Goal: Task Accomplishment & Management: Manage account settings

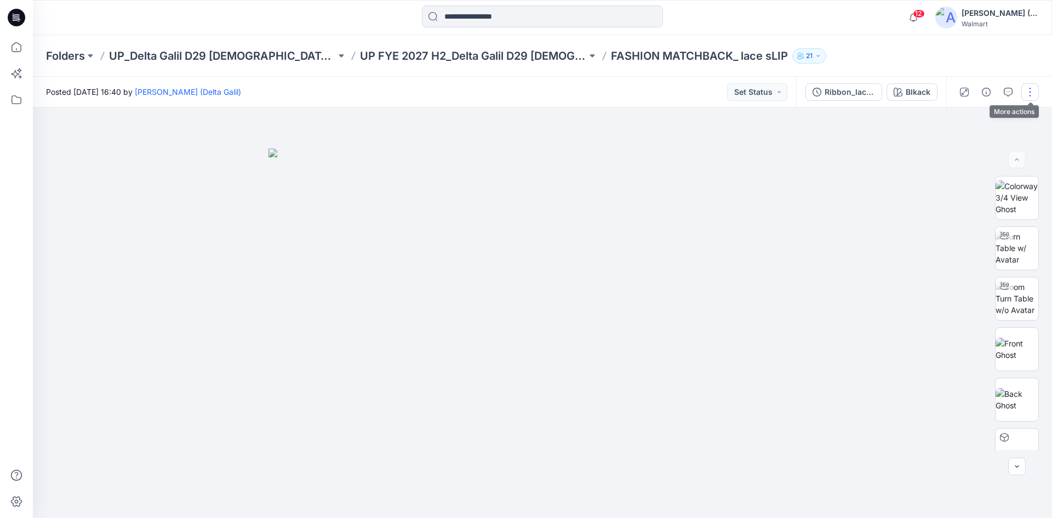
click at [1030, 94] on button "button" at bounding box center [1030, 92] width 18 height 18
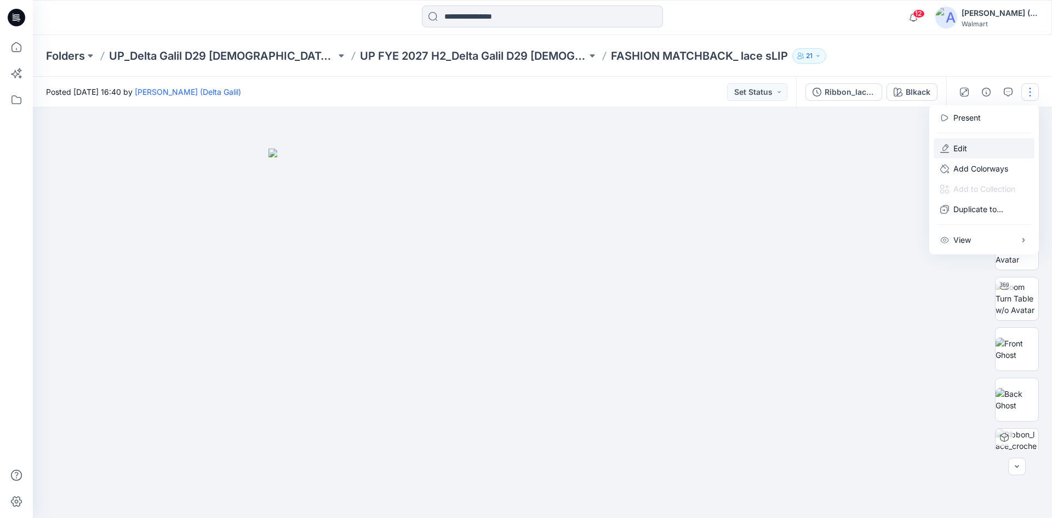
click at [966, 147] on p "Edit" at bounding box center [960, 148] width 14 height 12
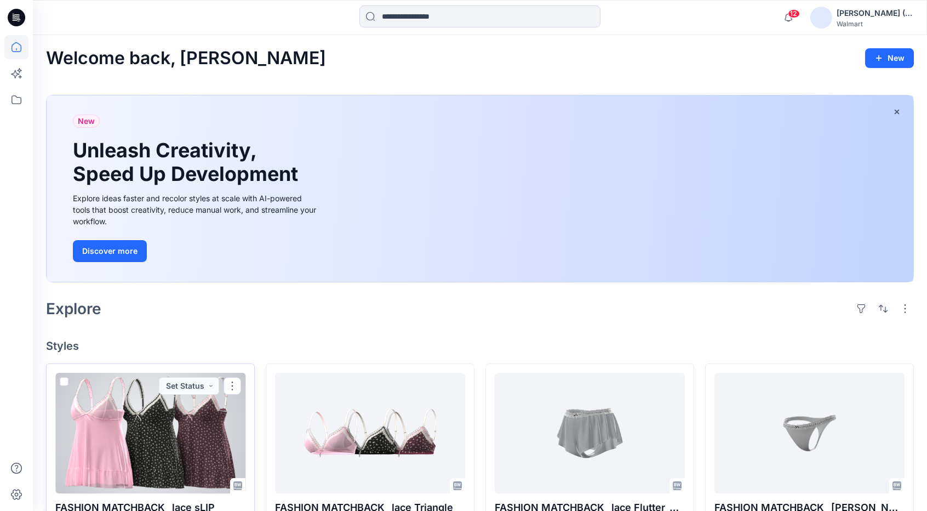
click at [185, 427] on div at bounding box center [150, 433] width 190 height 121
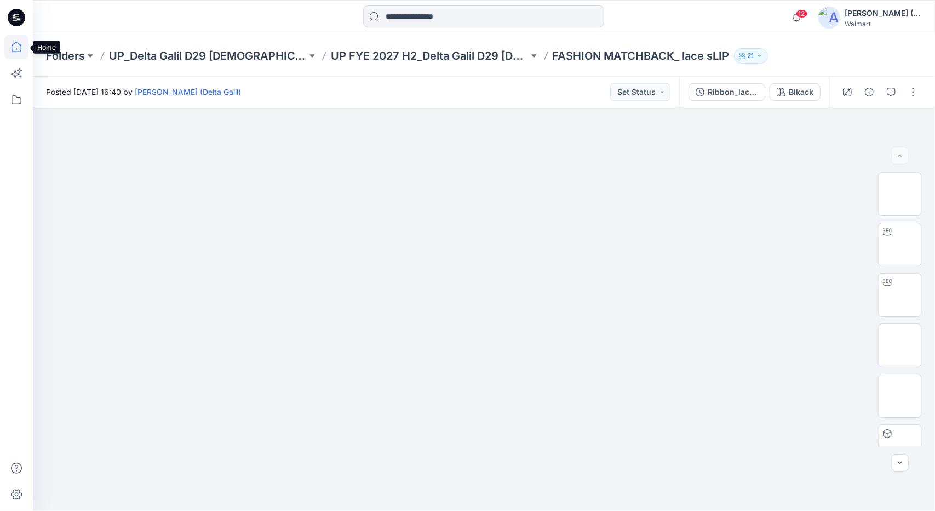
click at [16, 43] on icon at bounding box center [16, 47] width 24 height 24
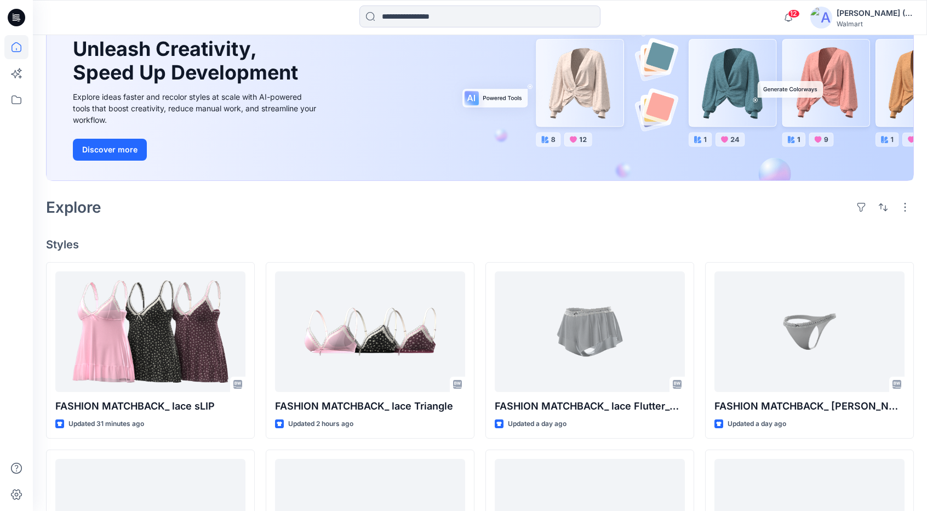
scroll to position [110, 0]
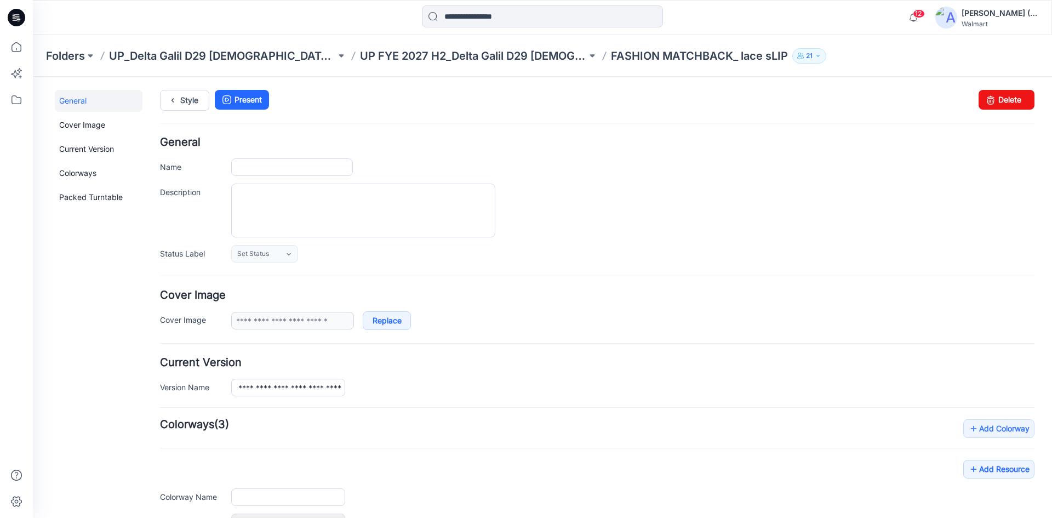
type input "**********"
type input "******"
type input "**********"
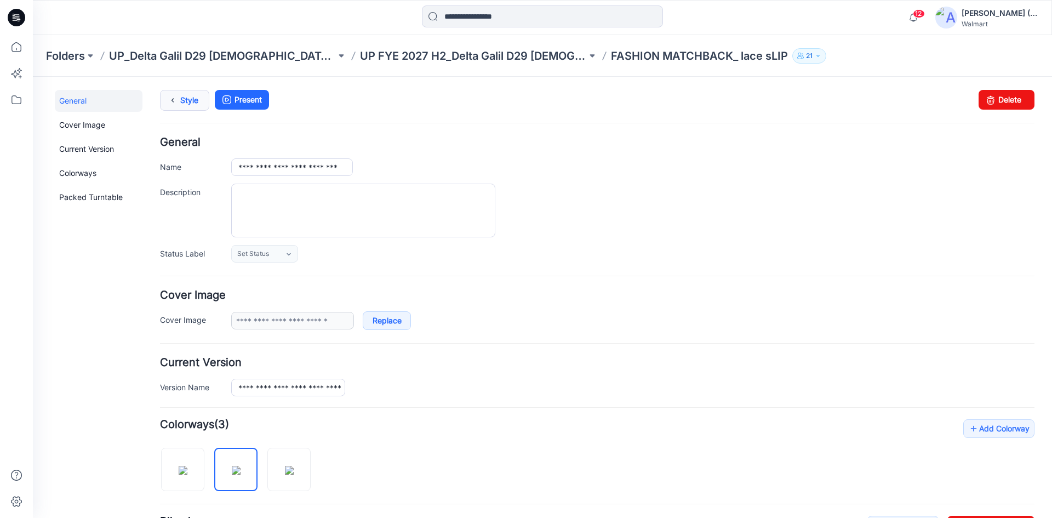
click at [170, 99] on icon at bounding box center [172, 100] width 15 height 20
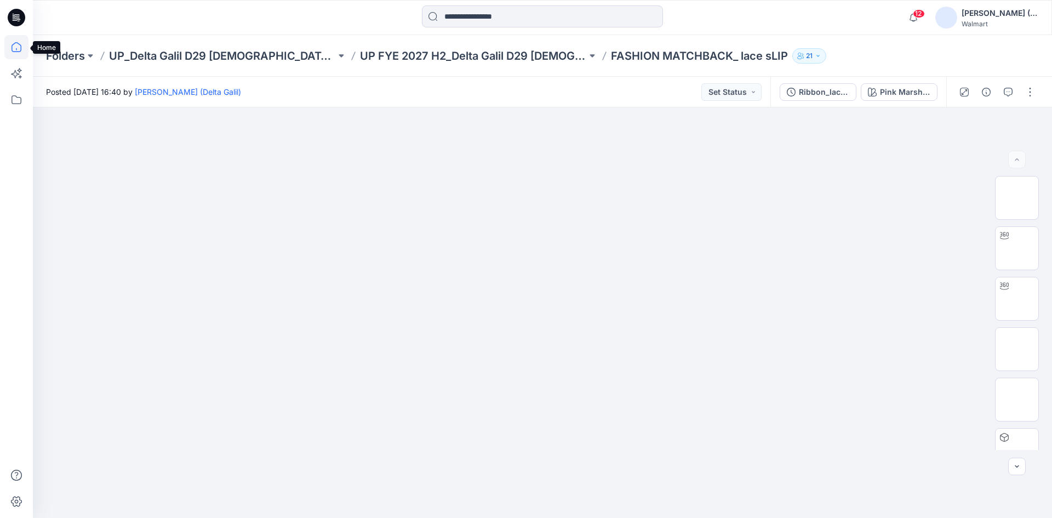
click at [18, 48] on icon at bounding box center [16, 47] width 24 height 24
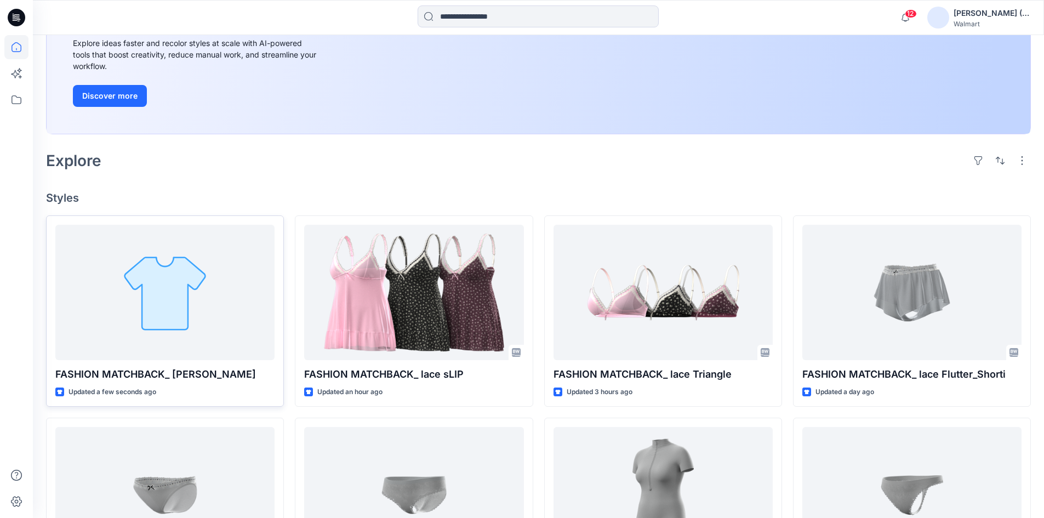
scroll to position [164, 0]
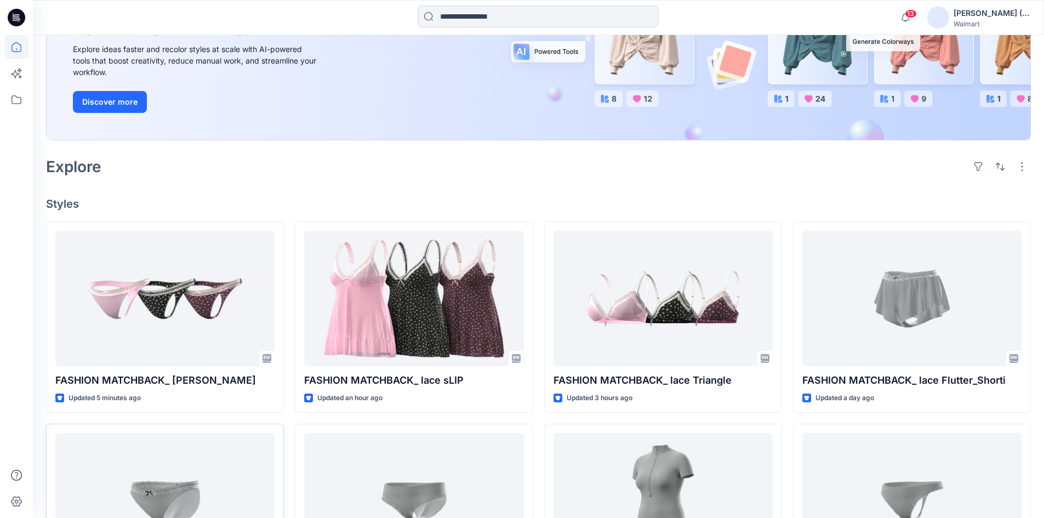
scroll to position [164, 0]
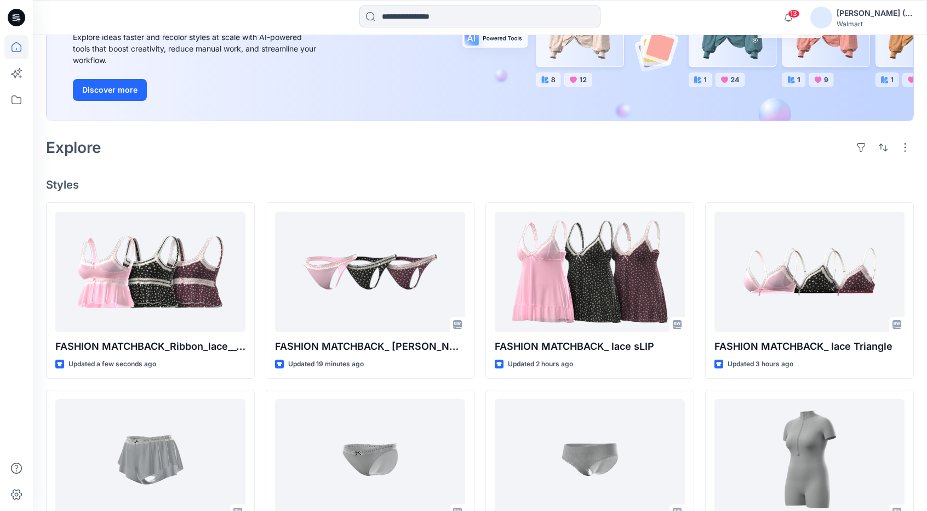
scroll to position [164, 0]
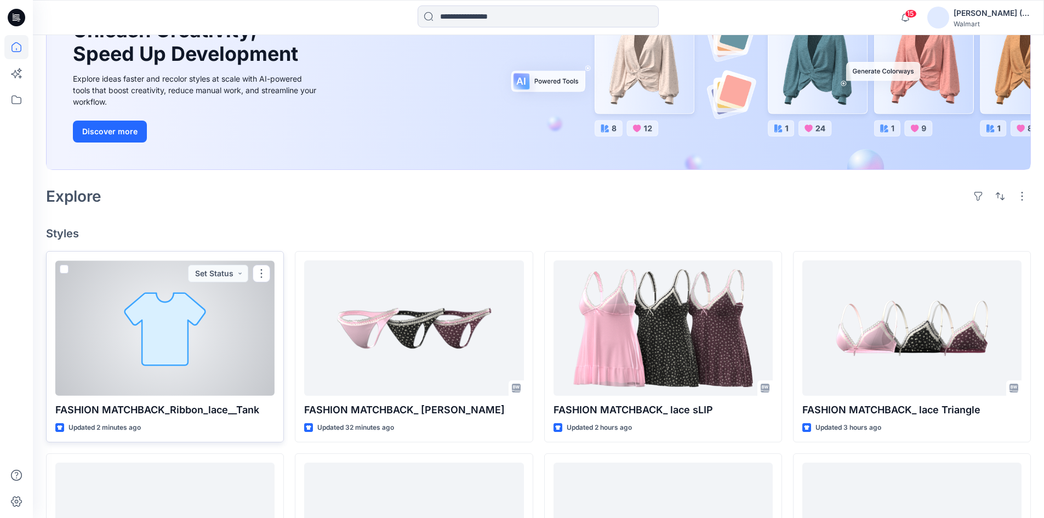
scroll to position [164, 0]
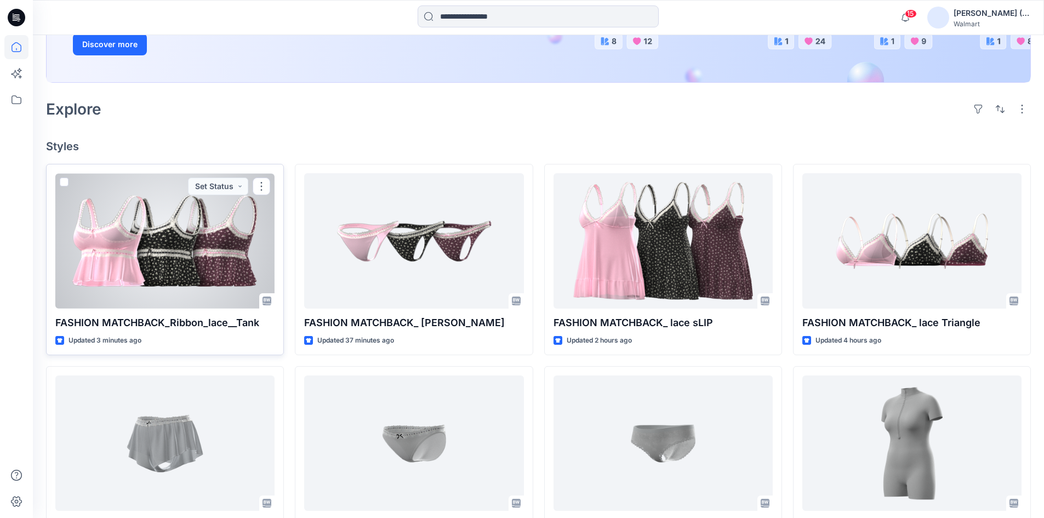
scroll to position [219, 0]
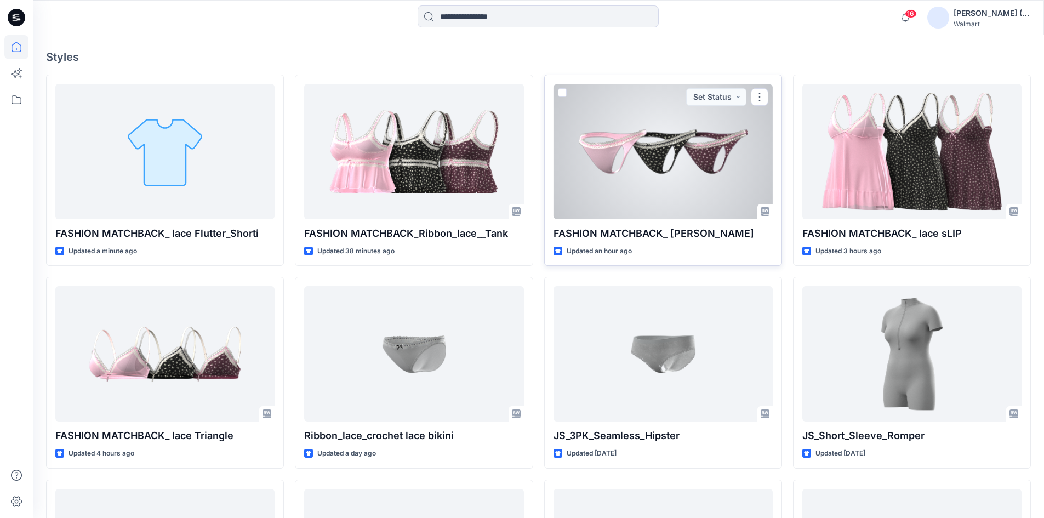
scroll to position [329, 0]
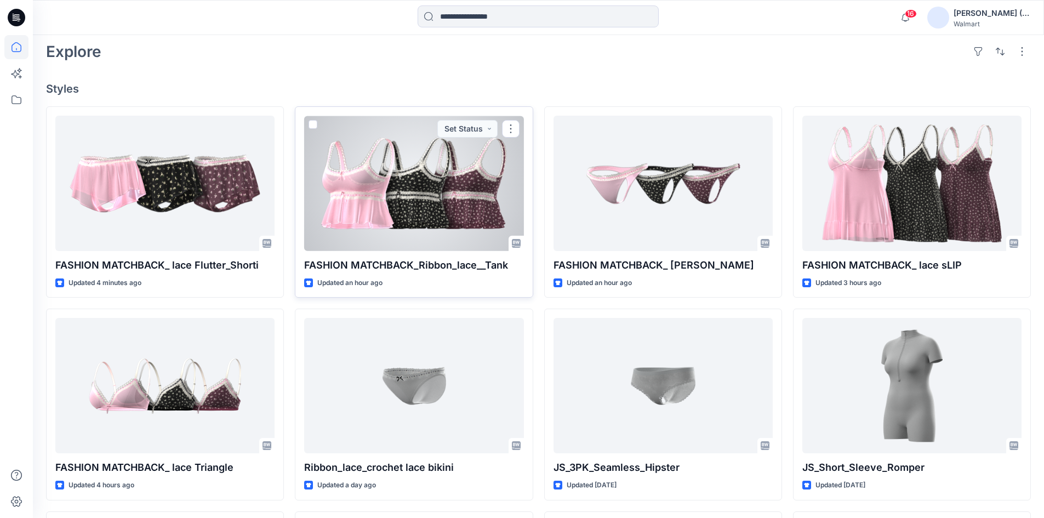
scroll to position [274, 0]
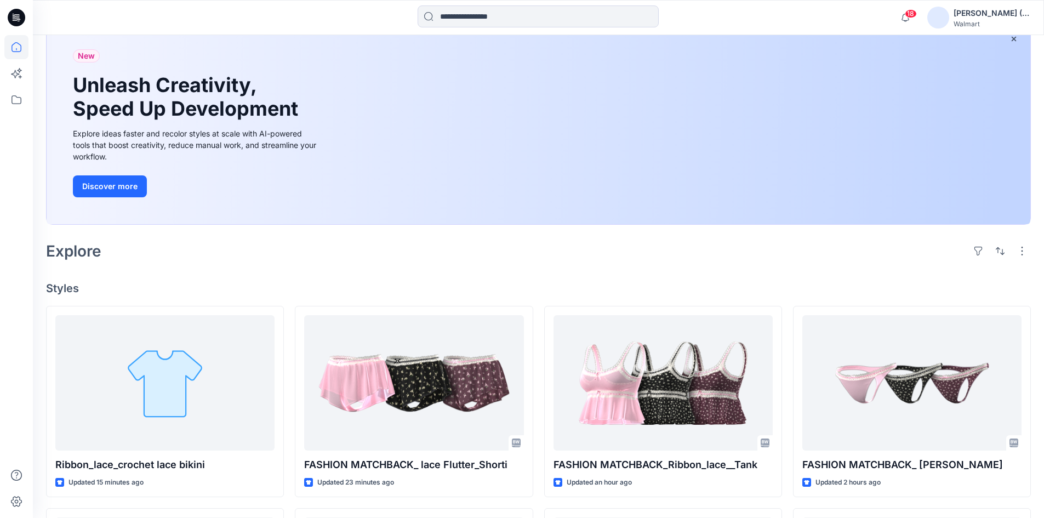
scroll to position [75, 0]
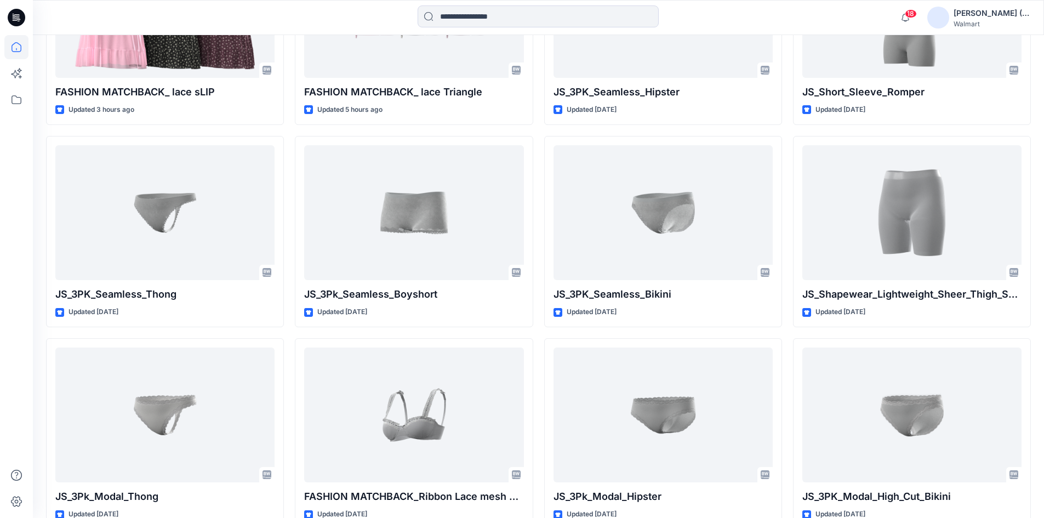
scroll to position [674, 0]
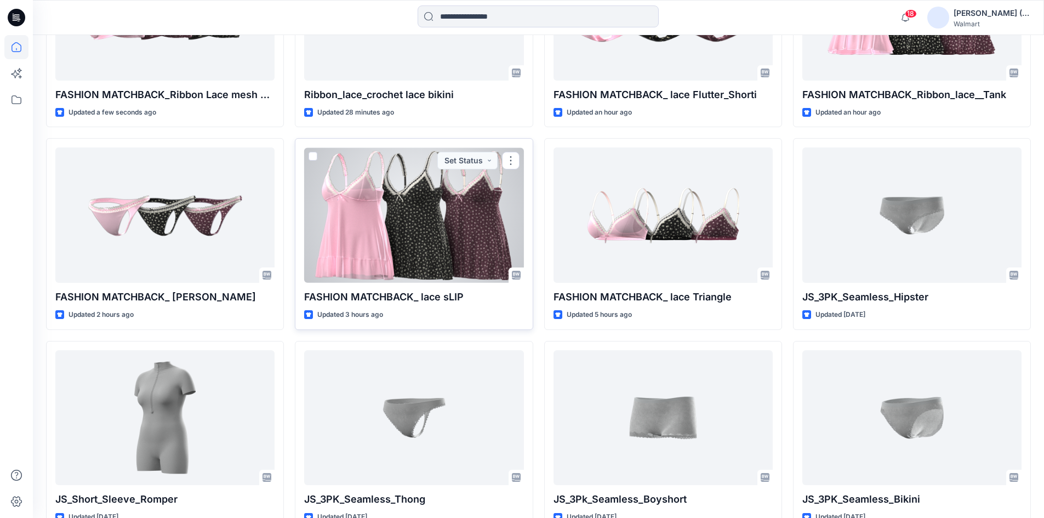
scroll to position [493, 0]
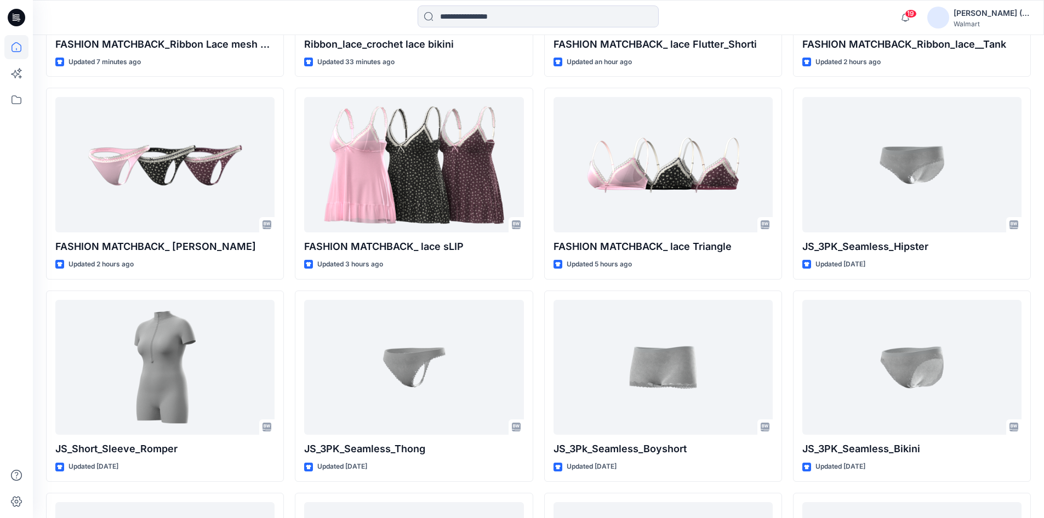
click at [96, 18] on div at bounding box center [159, 17] width 253 height 24
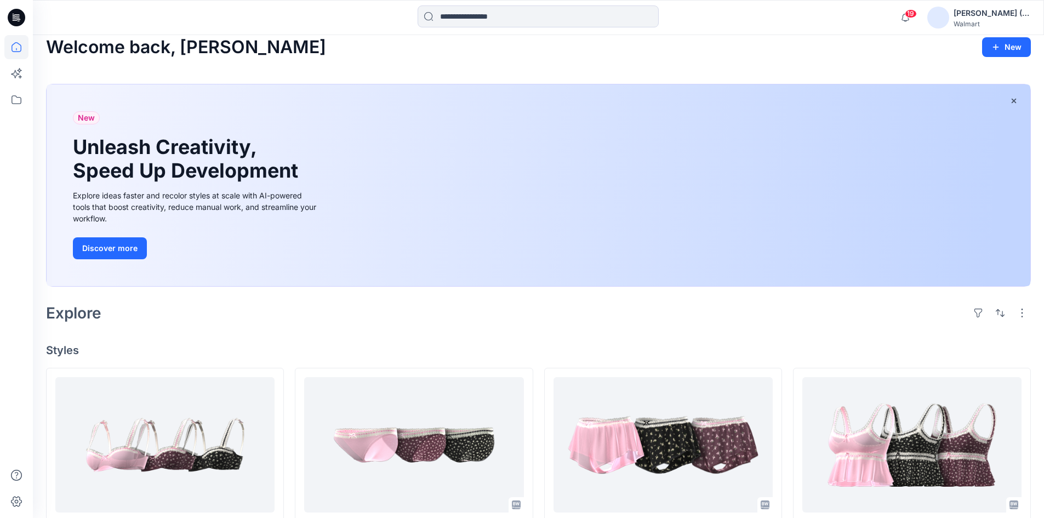
scroll to position [0, 0]
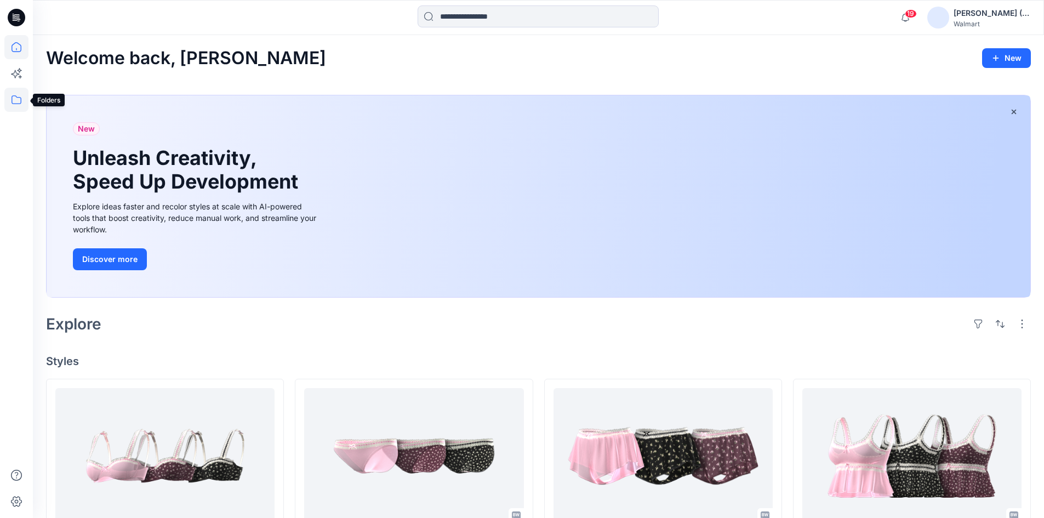
click at [14, 99] on icon at bounding box center [16, 100] width 24 height 24
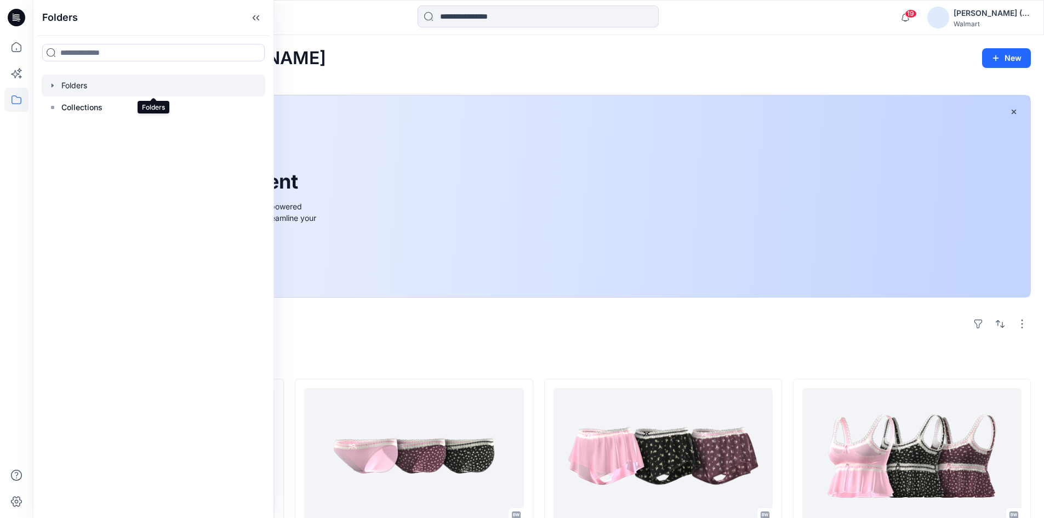
click at [90, 84] on div at bounding box center [154, 86] width 224 height 22
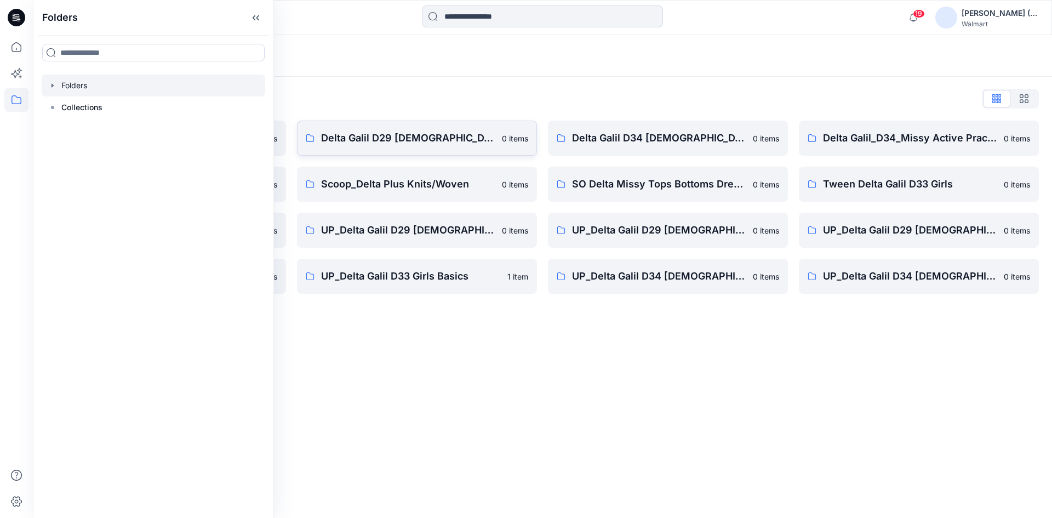
click at [430, 133] on p "Delta Galil D29 Ladies Sleepwear" at bounding box center [408, 137] width 174 height 15
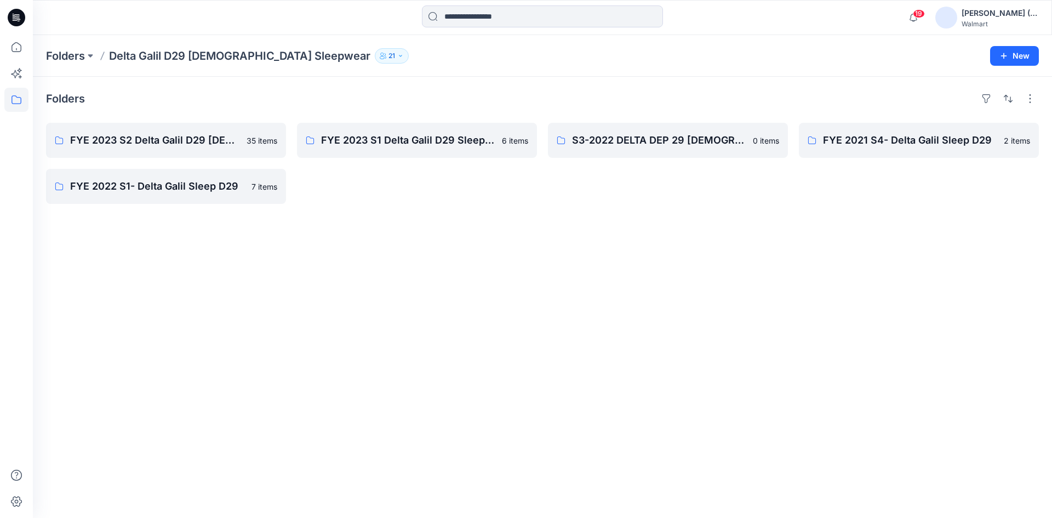
click at [172, 56] on p "Delta Galil D29 Ladies Sleepwear" at bounding box center [239, 55] width 261 height 15
click at [16, 47] on icon at bounding box center [16, 47] width 24 height 24
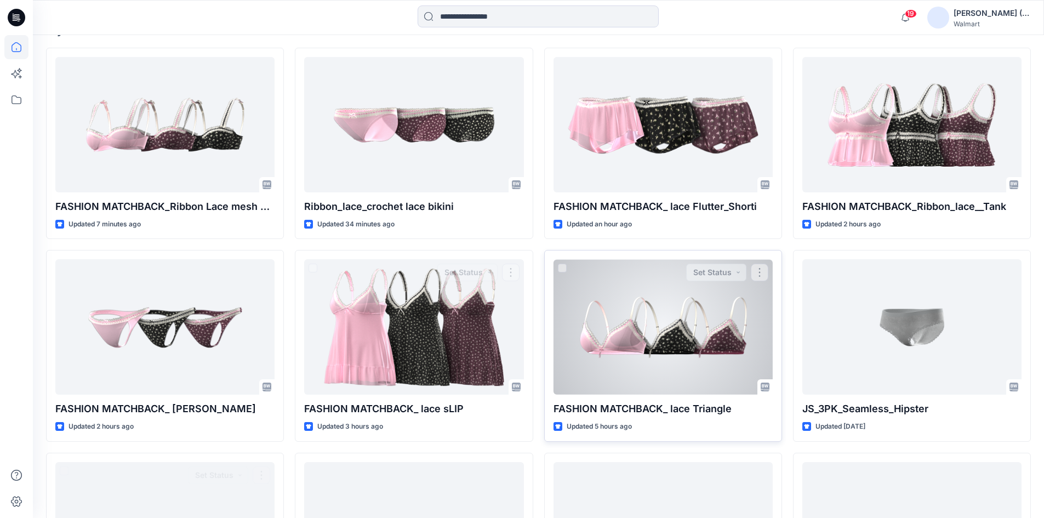
scroll to position [329, 0]
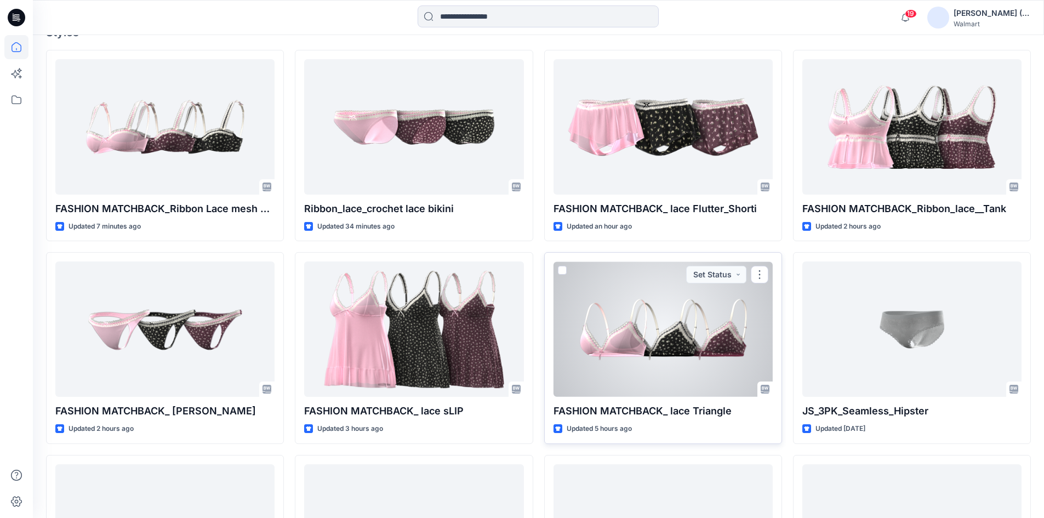
click at [746, 336] on div at bounding box center [662, 328] width 219 height 135
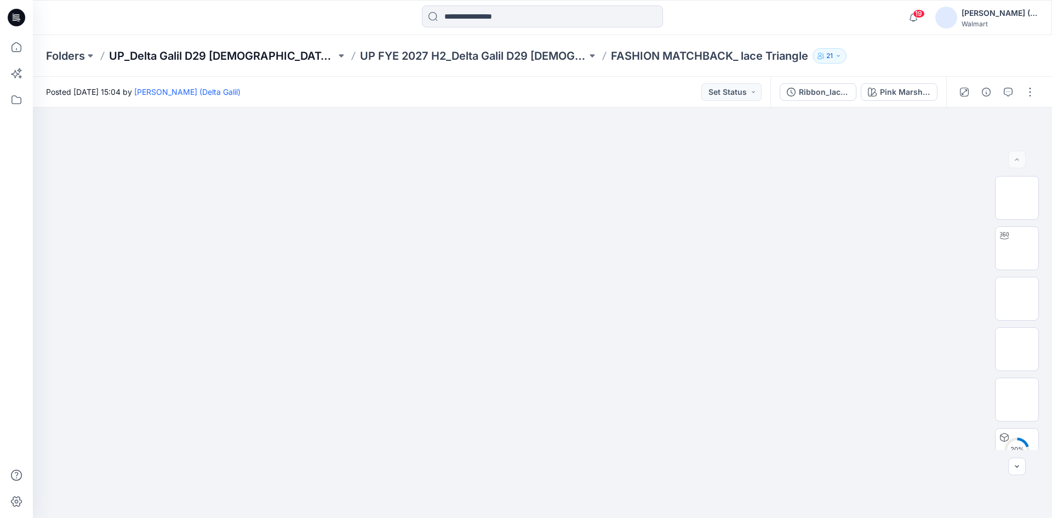
click at [304, 57] on p "UP_Delta Galil D29 Ladies NOBO Intimates" at bounding box center [222, 55] width 227 height 15
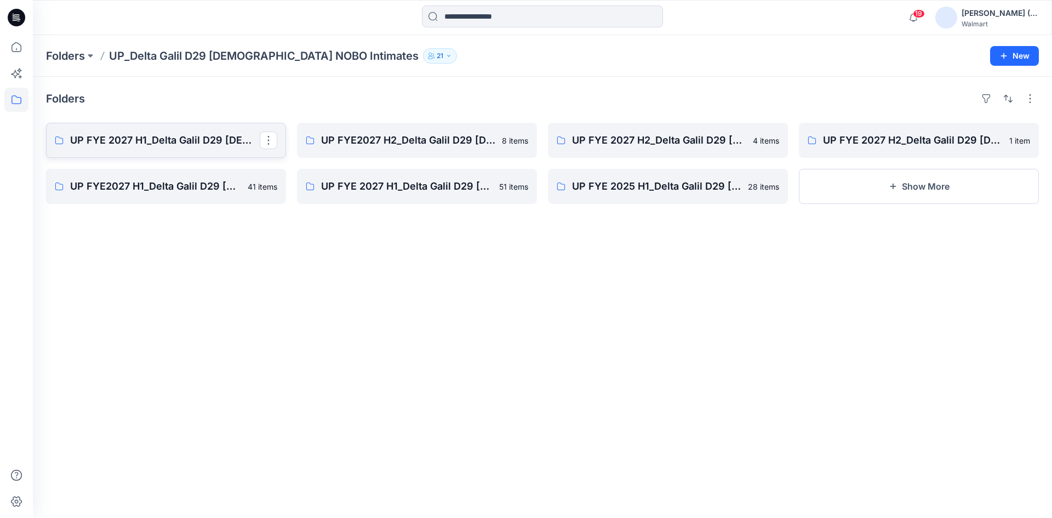
click at [162, 138] on p "UP FYE 2027 H1_Delta Galil D29 Ladies NOBO Bras" at bounding box center [165, 140] width 190 height 15
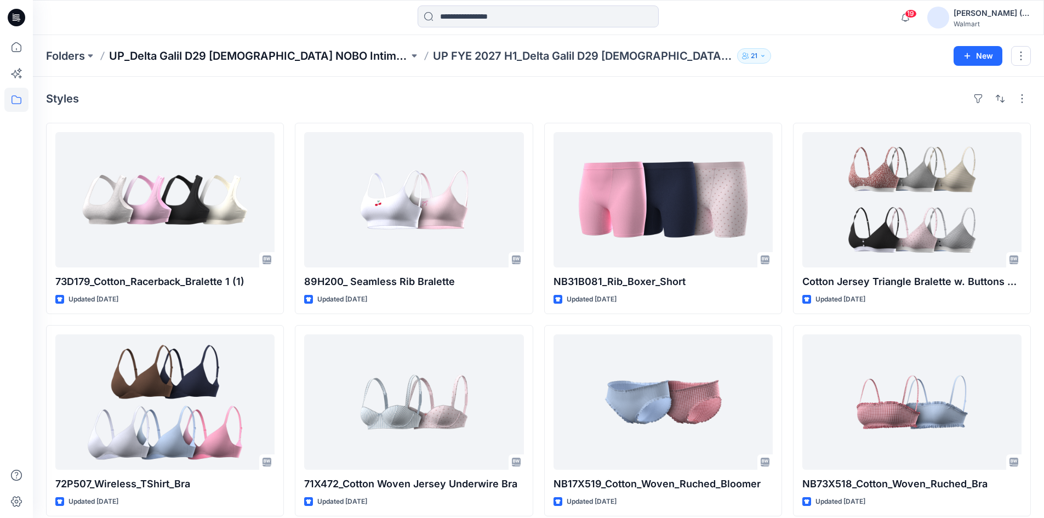
click at [294, 53] on p "UP_Delta Galil D29 Ladies NOBO Intimates" at bounding box center [259, 55] width 300 height 15
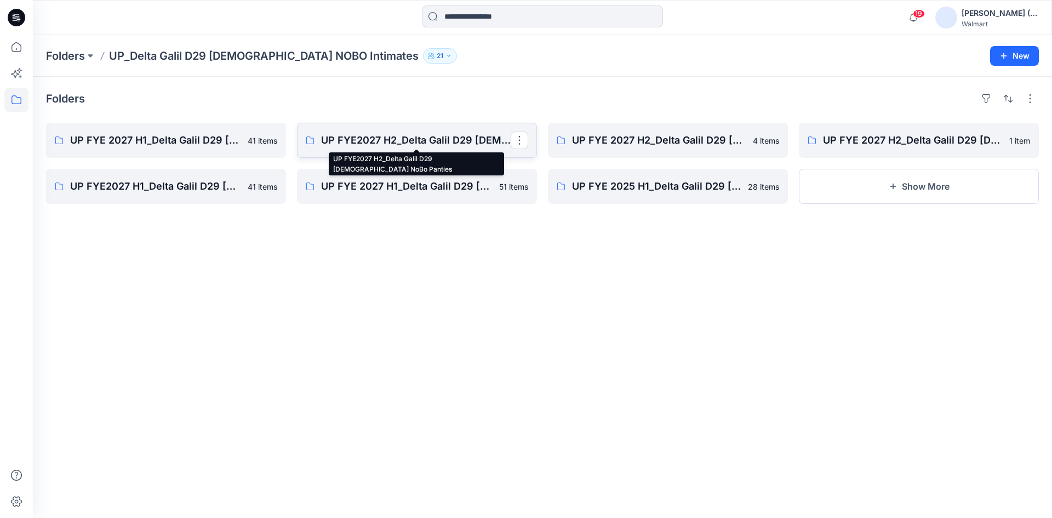
click at [407, 145] on p "UP FYE2027 H2_Delta Galil D29 Ladies NoBo Panties" at bounding box center [416, 140] width 190 height 15
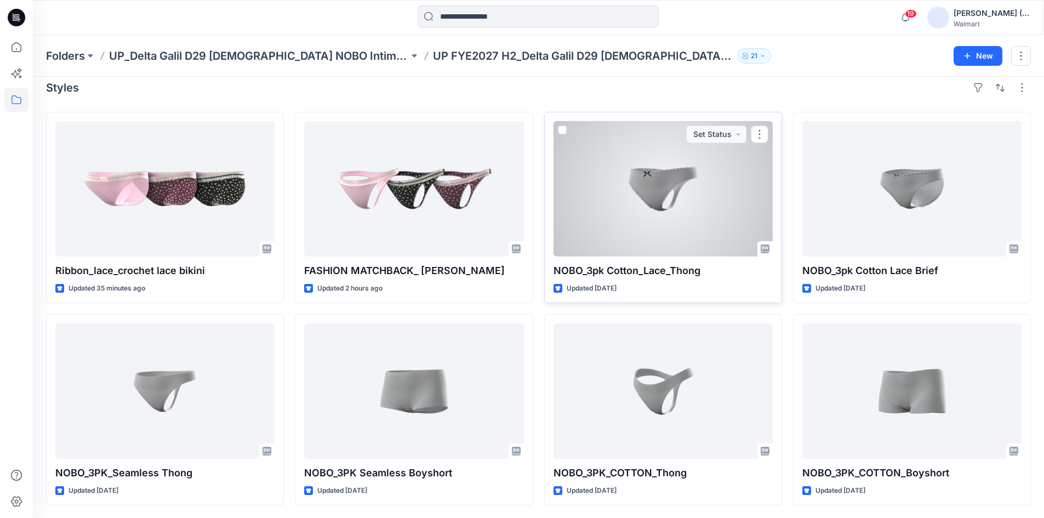
scroll to position [12, 0]
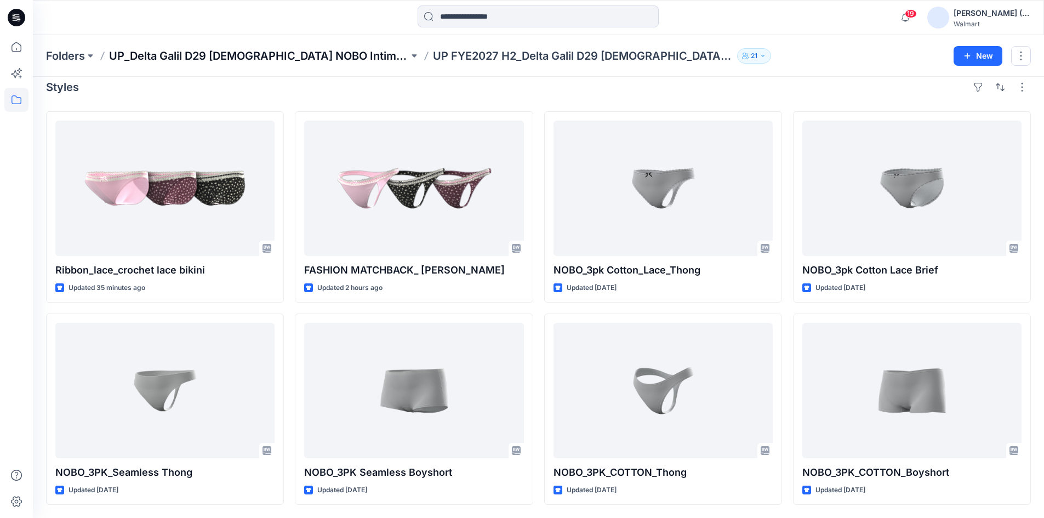
click at [287, 58] on p "UP_Delta Galil D29 Ladies NOBO Intimates" at bounding box center [259, 55] width 300 height 15
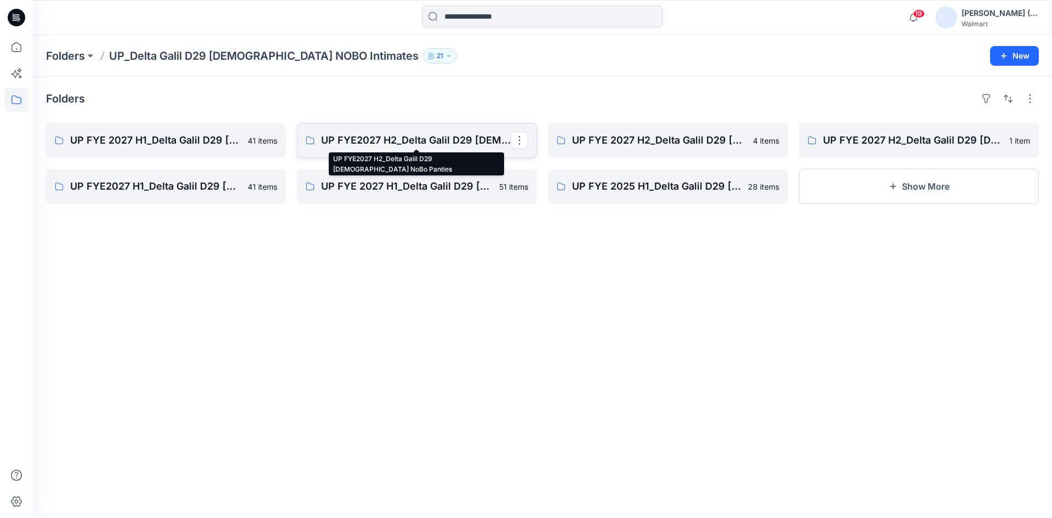
click at [398, 142] on p "UP FYE2027 H2_Delta Galil D29 Ladies NoBo Panties" at bounding box center [416, 140] width 190 height 15
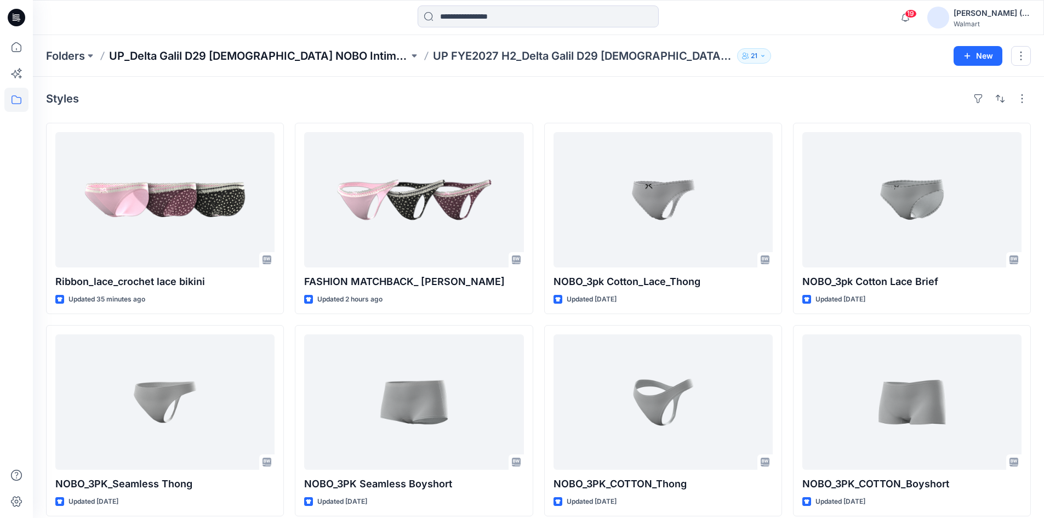
click at [280, 59] on p "UP_Delta Galil D29 Ladies NOBO Intimates" at bounding box center [259, 55] width 300 height 15
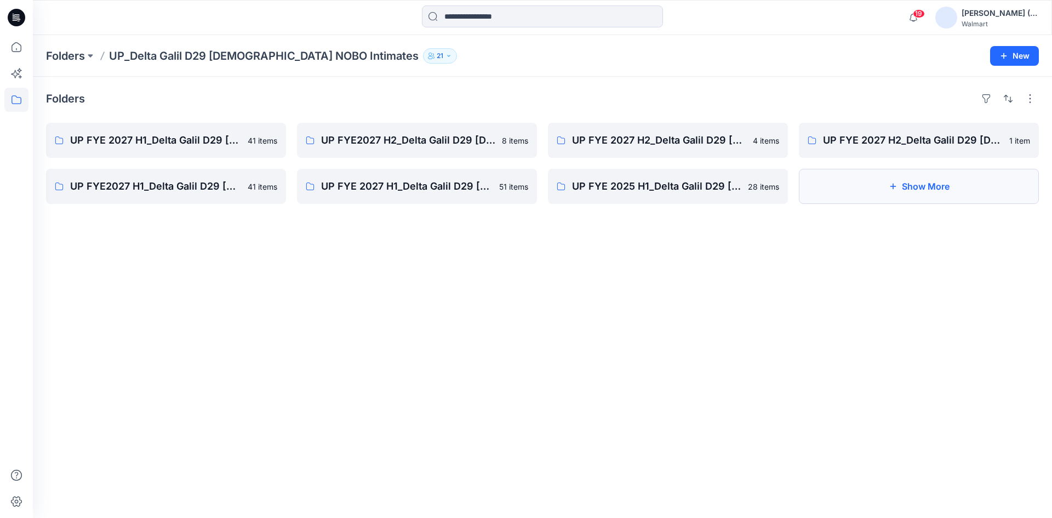
click at [885, 185] on button "Show More" at bounding box center [919, 186] width 240 height 35
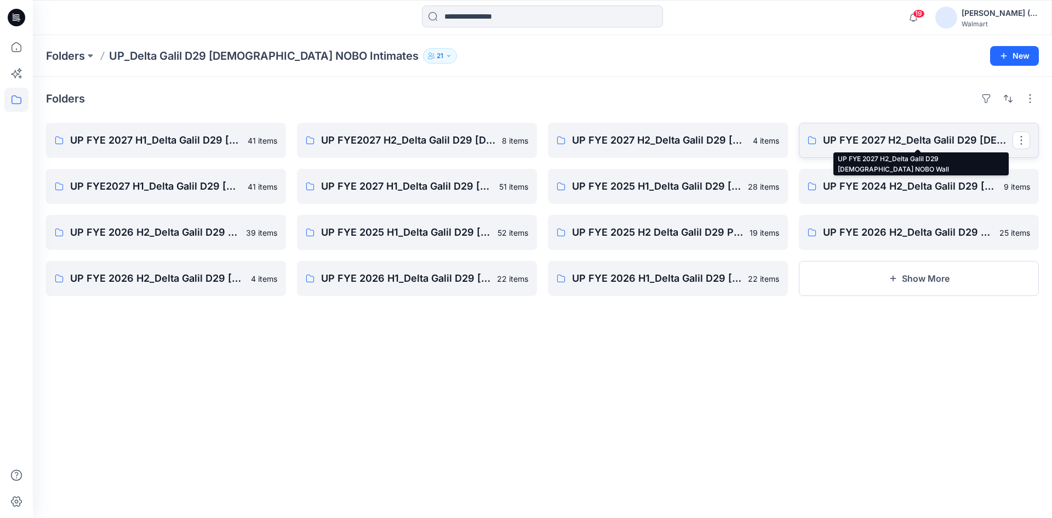
click at [885, 136] on p "UP FYE 2027 H2_Delta Galil D29 Ladies NOBO Wall" at bounding box center [918, 140] width 190 height 15
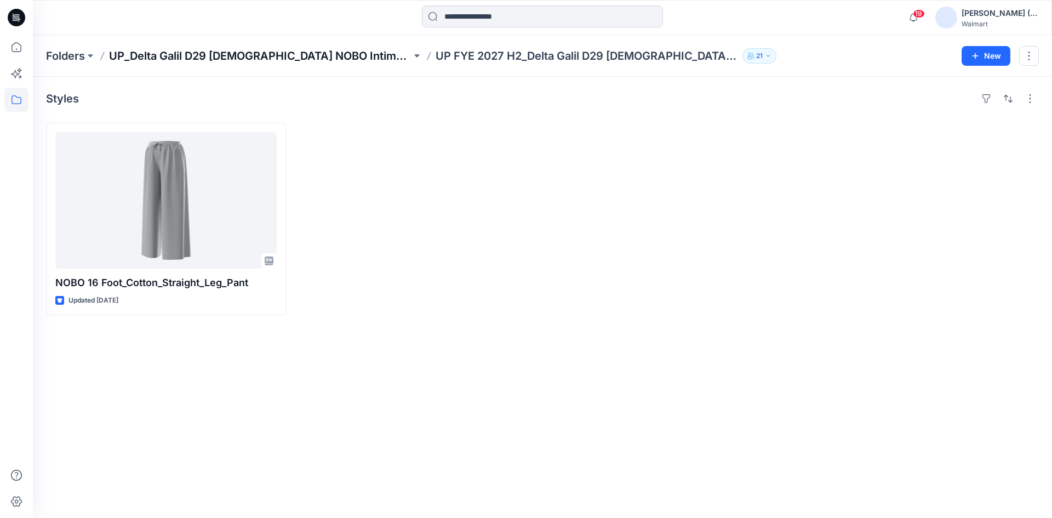
click at [277, 59] on p "UP_Delta Galil D29 Ladies NOBO Intimates" at bounding box center [260, 55] width 302 height 15
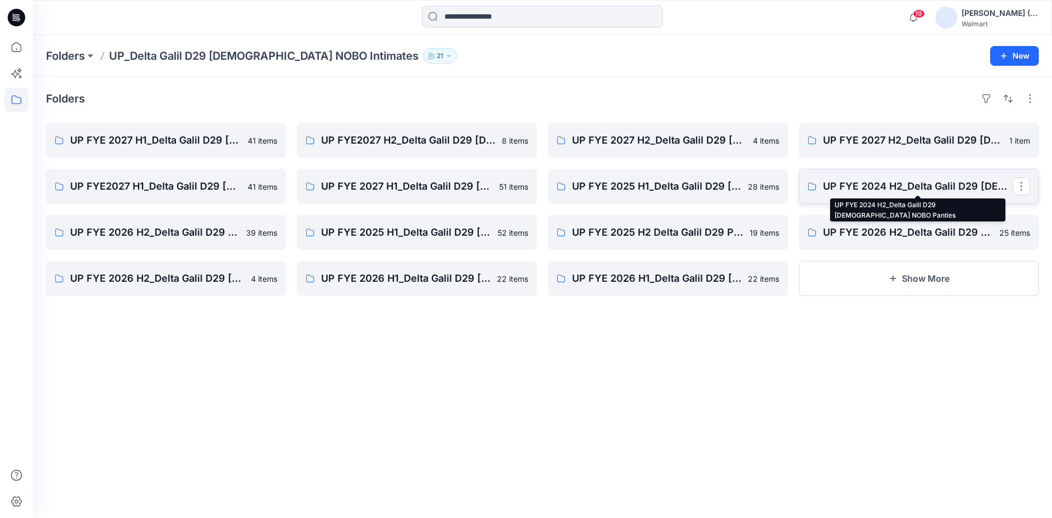
click at [882, 184] on p "UP FYE 2024 H2_Delta Galil D29 Ladies NOBO Panties" at bounding box center [918, 186] width 190 height 15
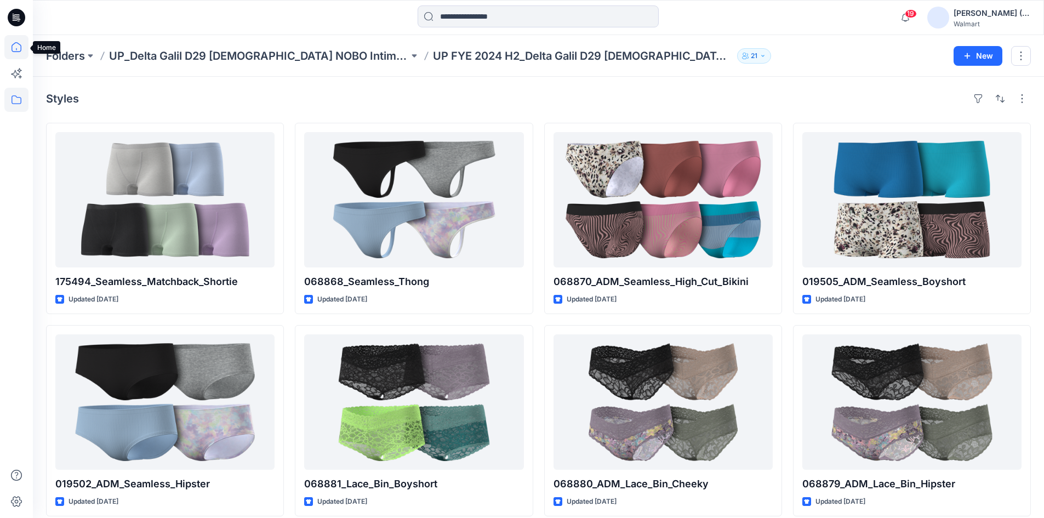
click at [19, 49] on icon at bounding box center [16, 47] width 24 height 24
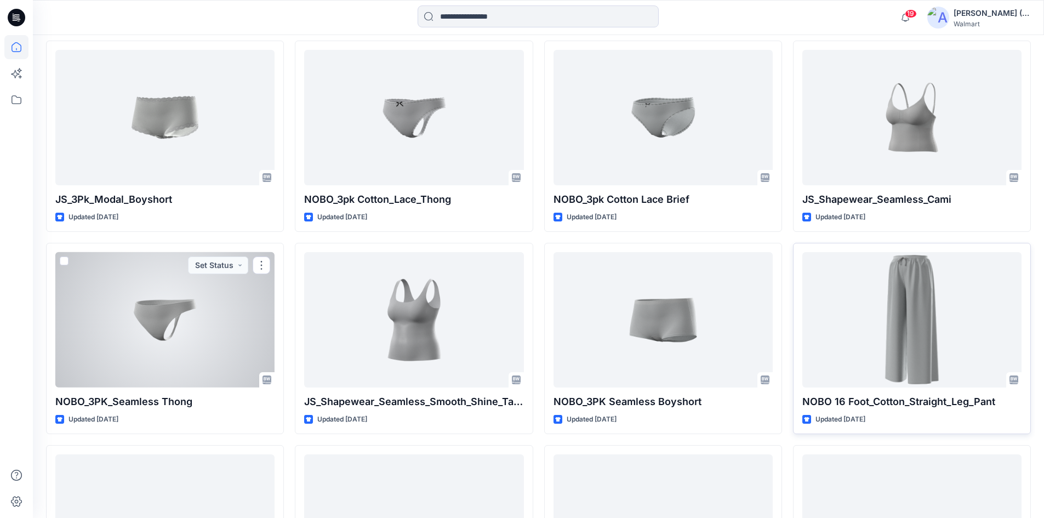
scroll to position [1150, 0]
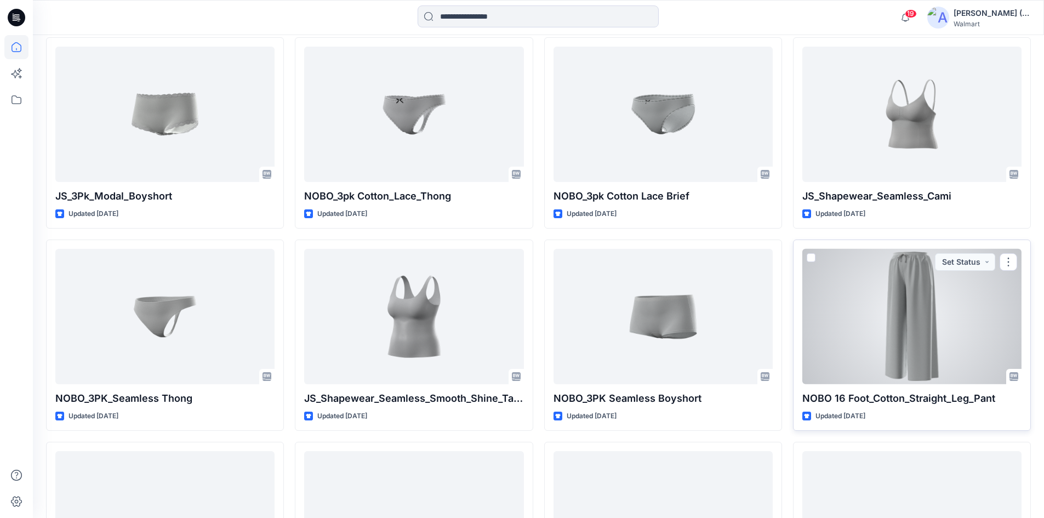
click at [909, 300] on div at bounding box center [911, 316] width 219 height 135
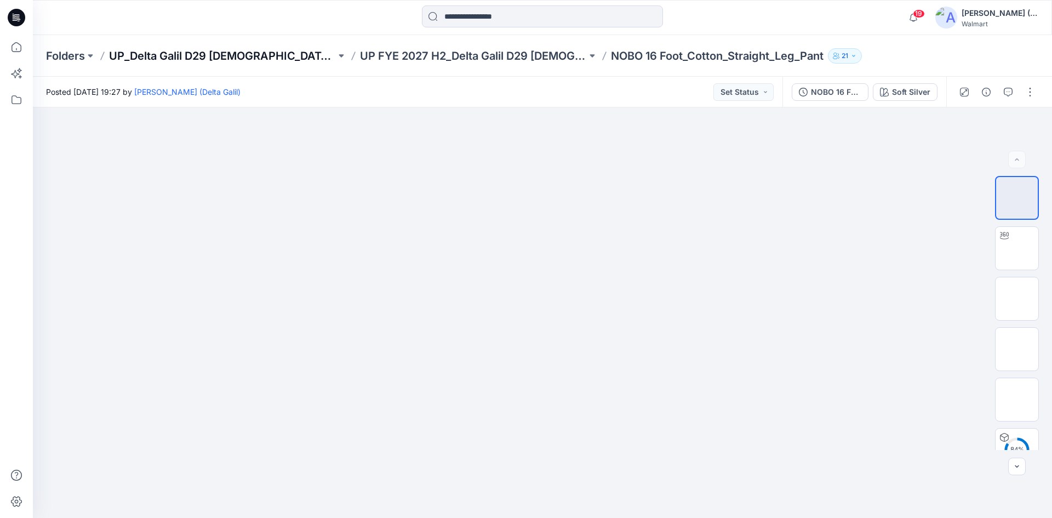
click at [302, 54] on p "UP_Delta Galil D29 Ladies NOBO Intimates" at bounding box center [222, 55] width 227 height 15
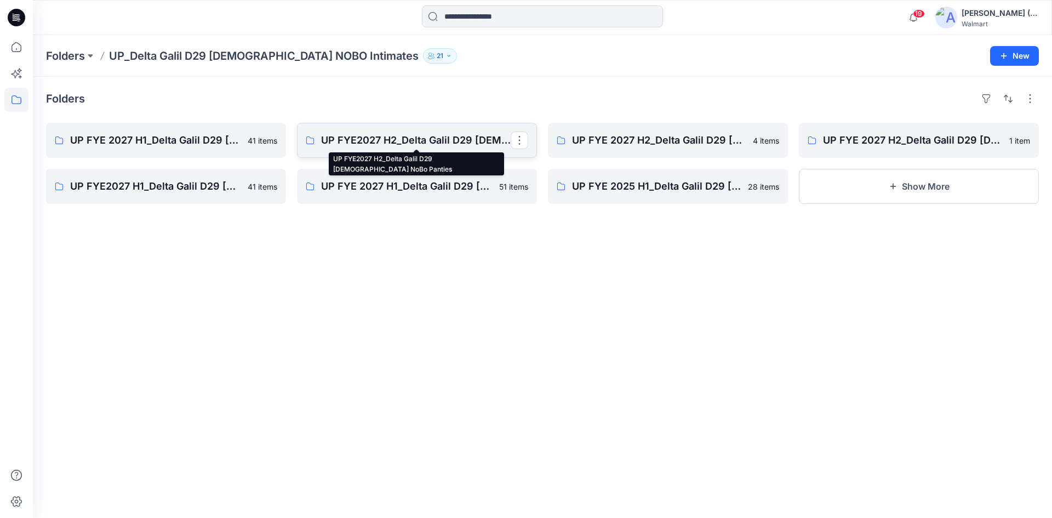
click at [426, 138] on p "UP FYE2027 H2_Delta Galil D29 Ladies NoBo Panties" at bounding box center [416, 140] width 190 height 15
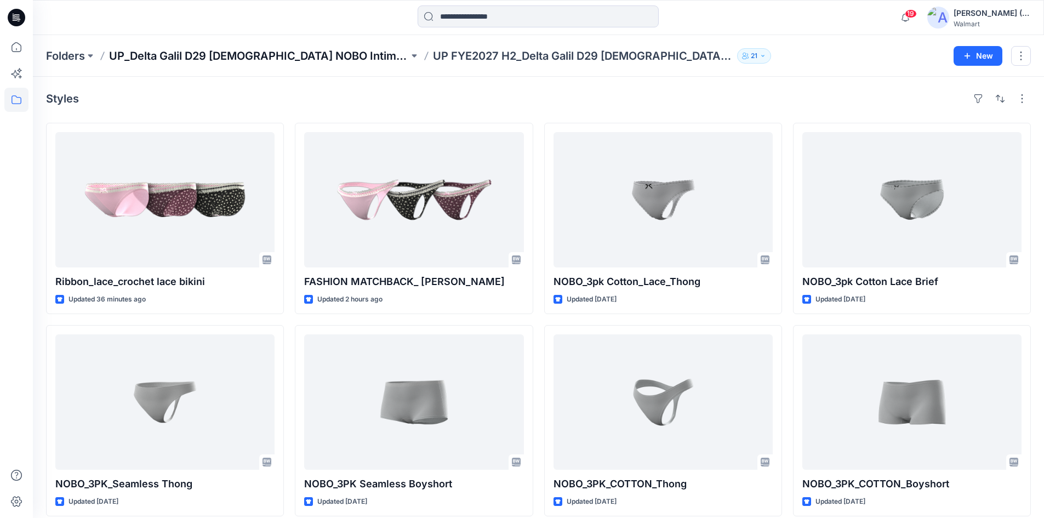
click at [267, 56] on p "UP_Delta Galil D29 Ladies NOBO Intimates" at bounding box center [259, 55] width 300 height 15
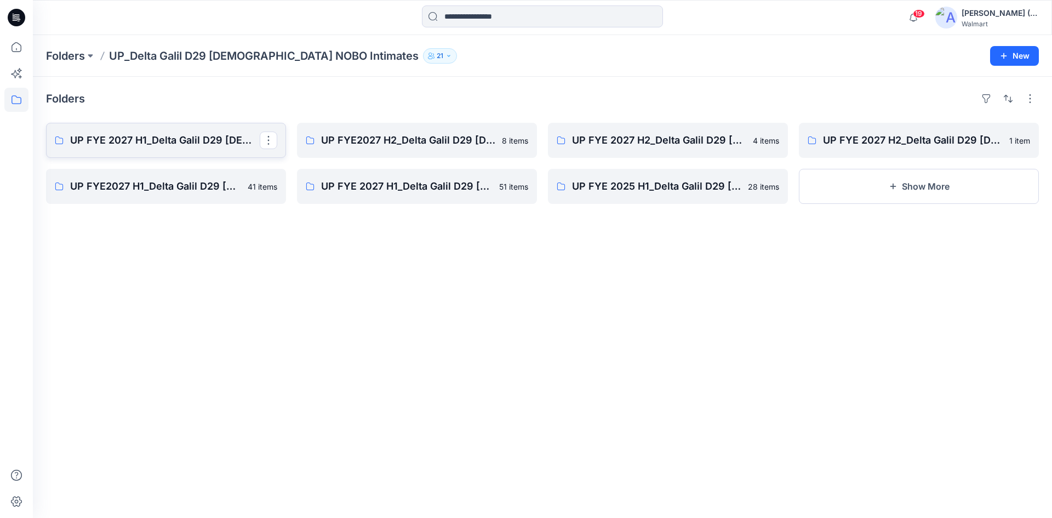
click at [138, 144] on p "UP FYE 2027 H1_Delta Galil D29 Ladies NOBO Bras" at bounding box center [165, 140] width 190 height 15
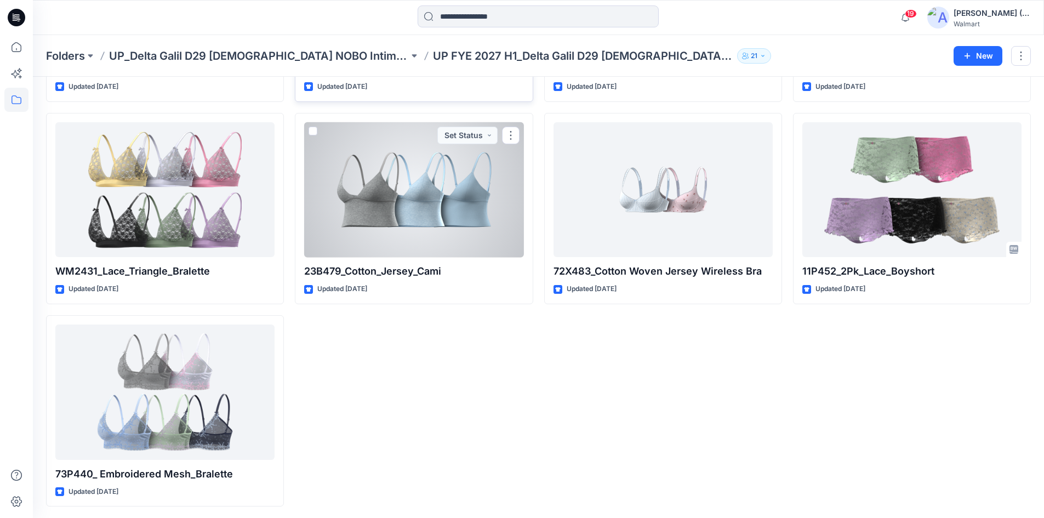
scroll to position [1832, 0]
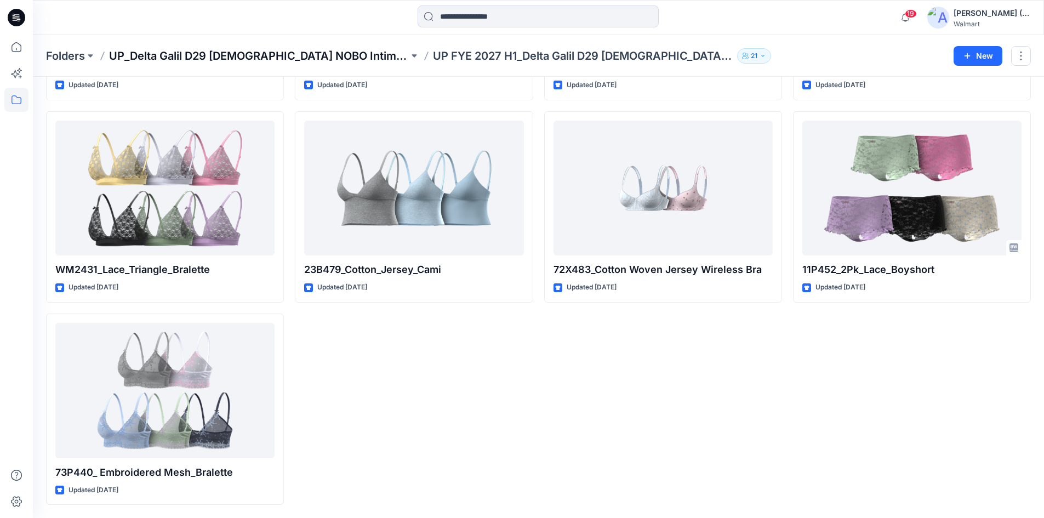
click at [166, 55] on p "UP_Delta Galil D29 Ladies NOBO Intimates" at bounding box center [259, 55] width 300 height 15
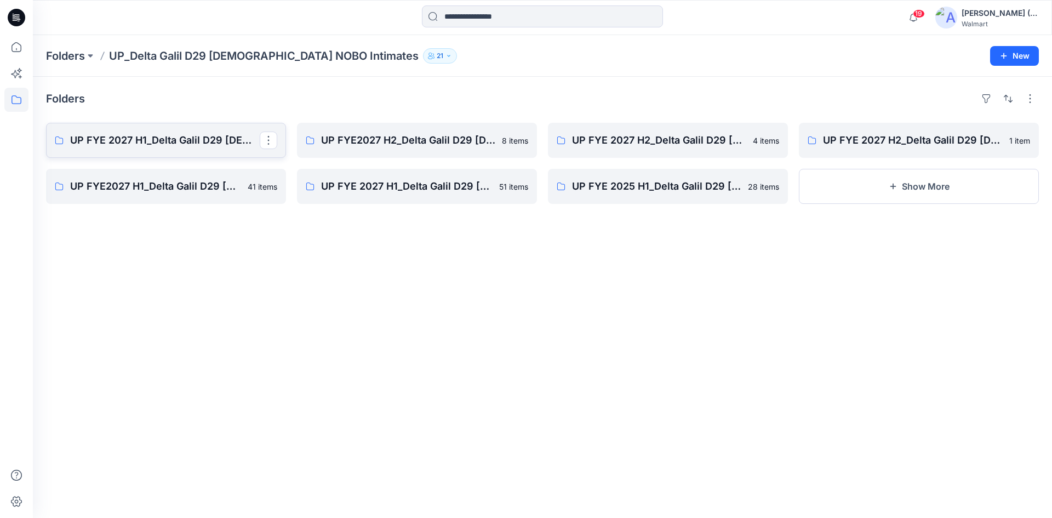
click at [187, 141] on p "UP FYE 2027 H1_Delta Galil D29 Ladies NOBO Bras" at bounding box center [165, 140] width 190 height 15
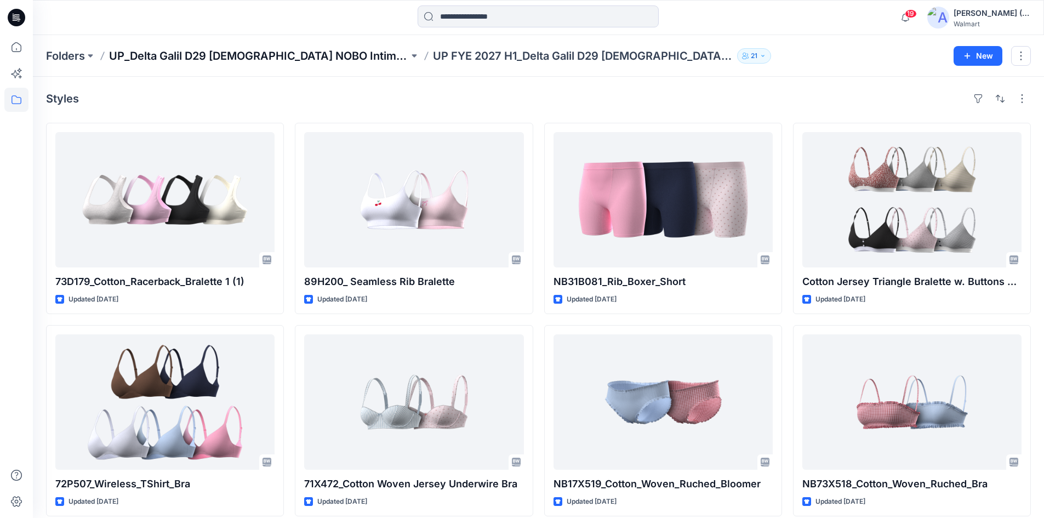
click at [228, 58] on p "UP_Delta Galil D29 Ladies NOBO Intimates" at bounding box center [259, 55] width 300 height 15
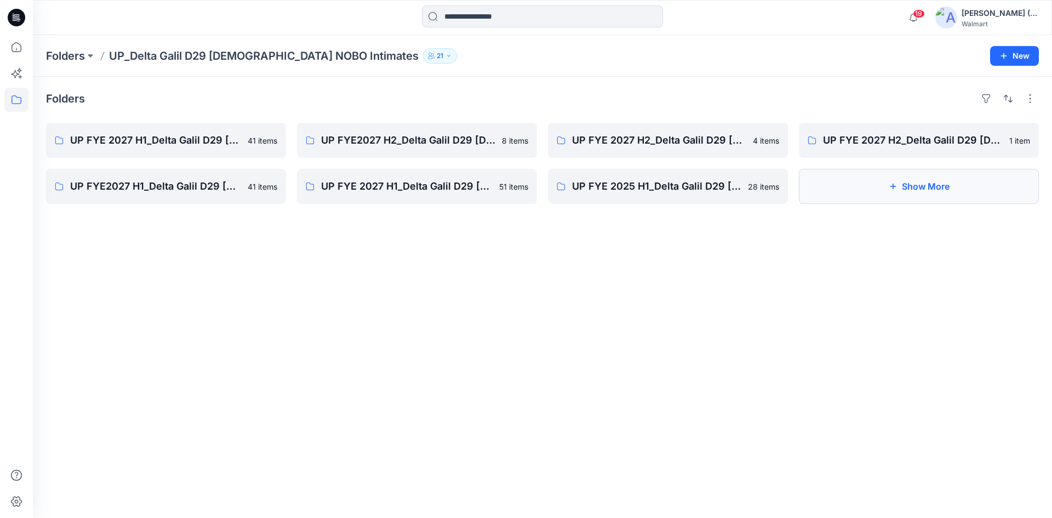
click at [870, 196] on button "Show More" at bounding box center [919, 186] width 240 height 35
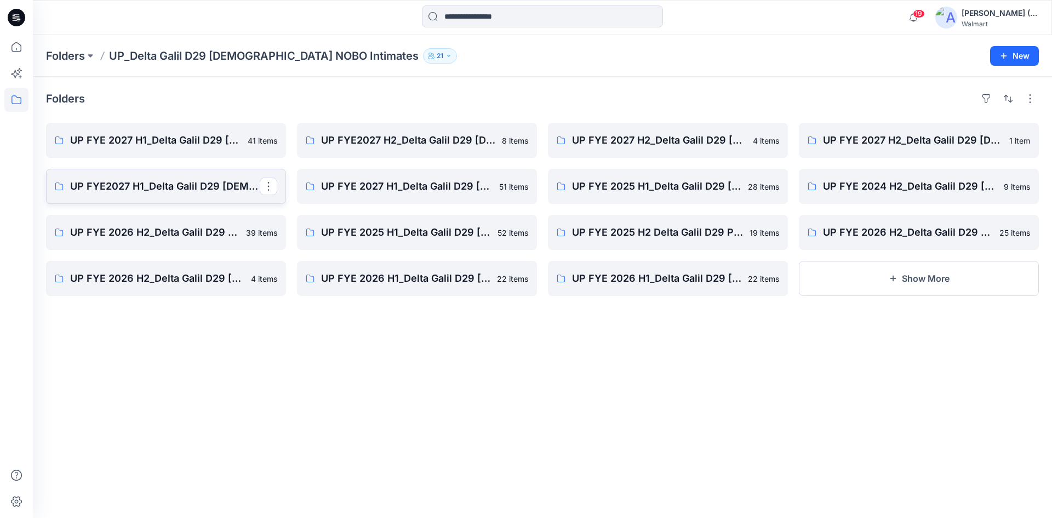
click at [161, 185] on p "UP FYE2027 H1_Delta Galil D29 Ladies NoBo Panties" at bounding box center [165, 186] width 190 height 15
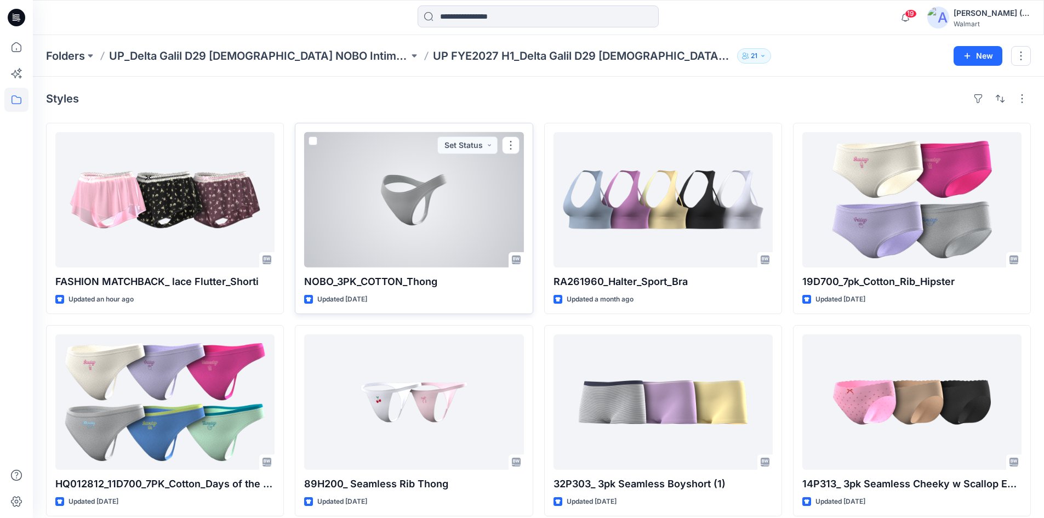
click at [310, 141] on span at bounding box center [312, 140] width 9 height 9
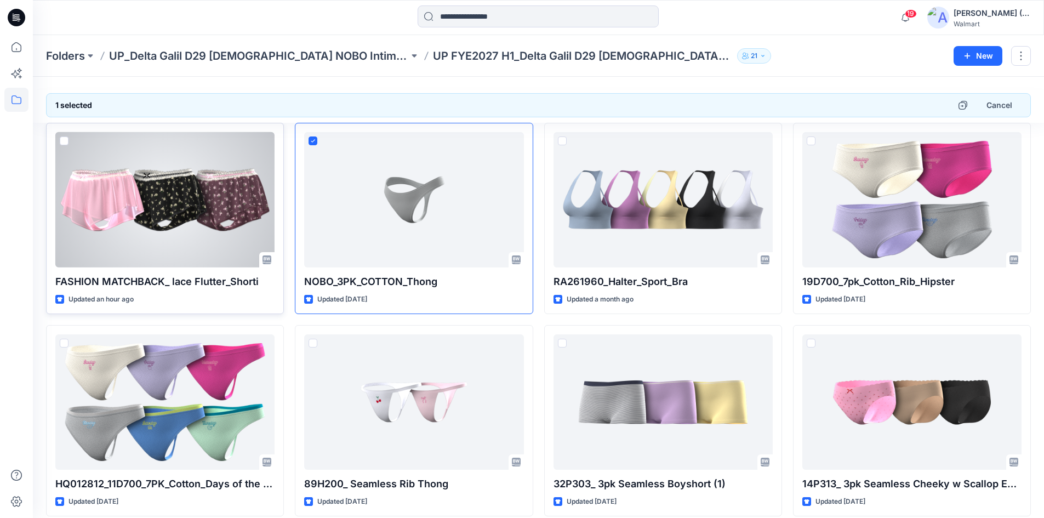
click at [62, 140] on span at bounding box center [64, 140] width 9 height 9
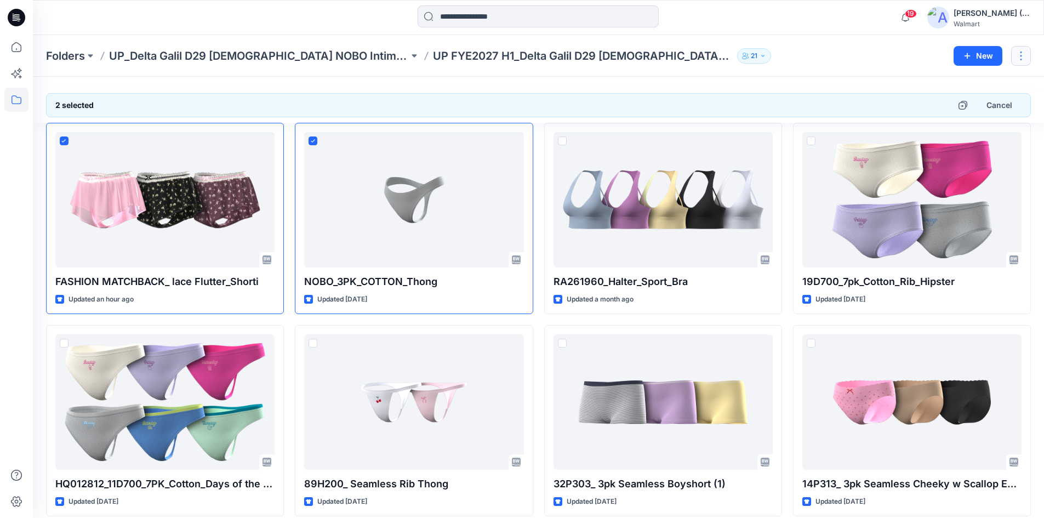
click at [1027, 53] on button "button" at bounding box center [1021, 56] width 20 height 20
click at [829, 74] on div "Folders UP_Delta Galil D29 Ladies NOBO Intimates UP FYE2027 H1_Delta Galil D29 …" at bounding box center [538, 56] width 1011 height 42
click at [296, 53] on p "UP_Delta Galil D29 Ladies NOBO Intimates" at bounding box center [259, 55] width 300 height 15
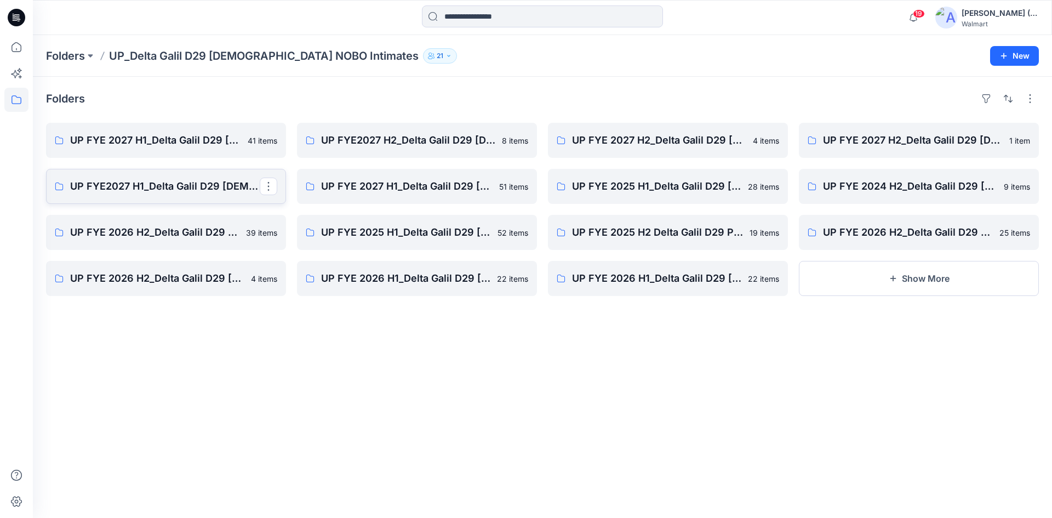
click at [129, 190] on p "UP FYE2027 H1_Delta Galil D29 Ladies NoBo Panties" at bounding box center [165, 186] width 190 height 15
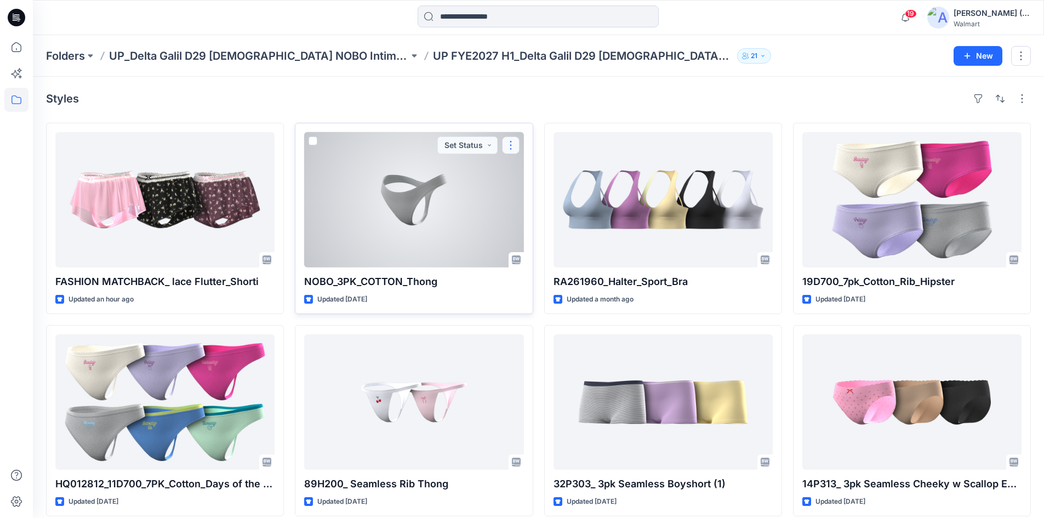
click at [513, 146] on button "button" at bounding box center [511, 145] width 18 height 18
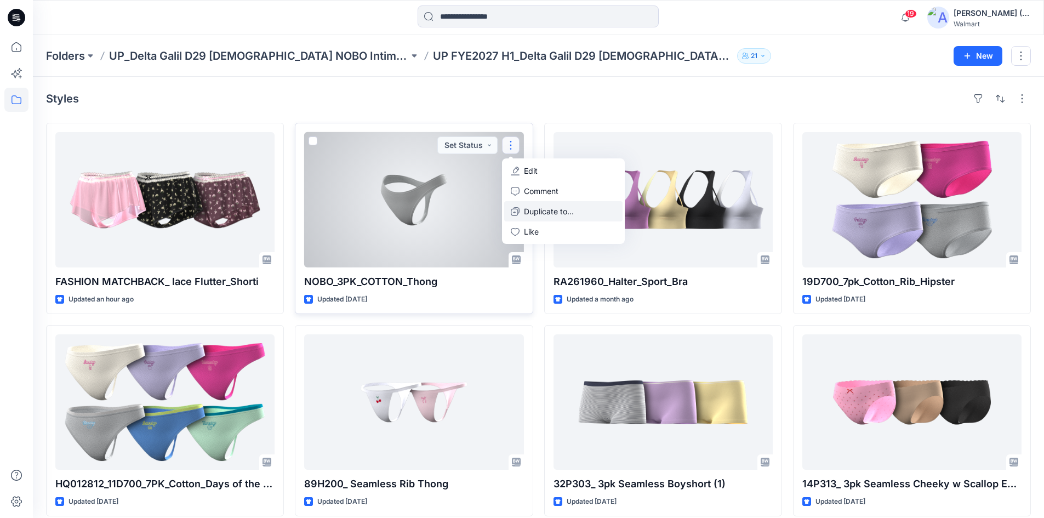
click at [551, 214] on p "Duplicate to..." at bounding box center [549, 211] width 50 height 12
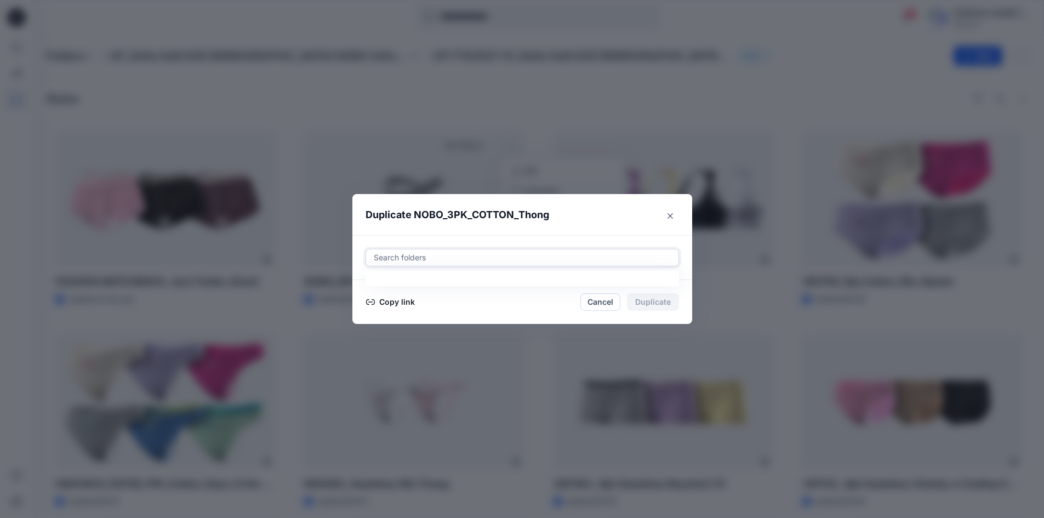
click at [462, 249] on div "Search folders" at bounding box center [521, 258] width 313 height 18
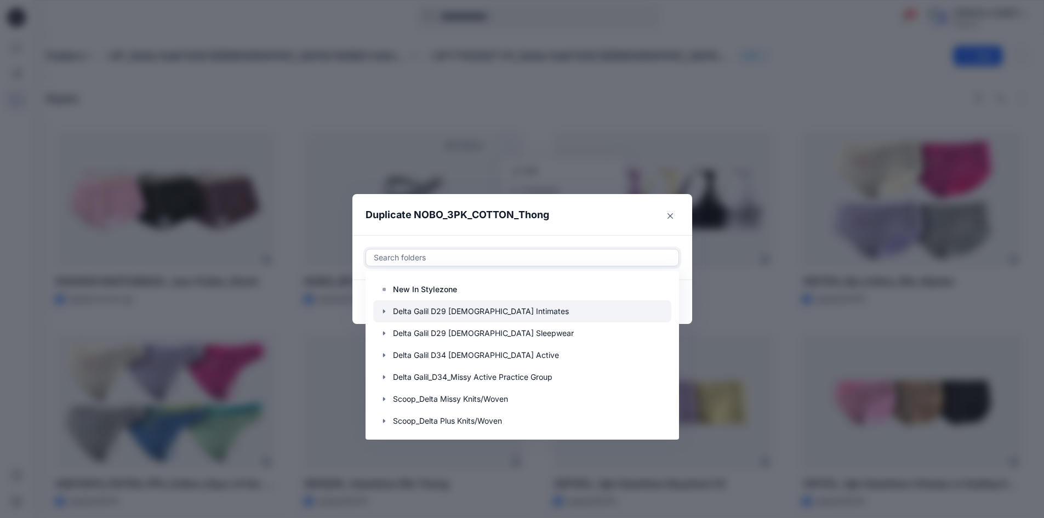
click at [491, 313] on div at bounding box center [522, 311] width 298 height 22
click at [388, 311] on icon "button" at bounding box center [384, 311] width 9 height 9
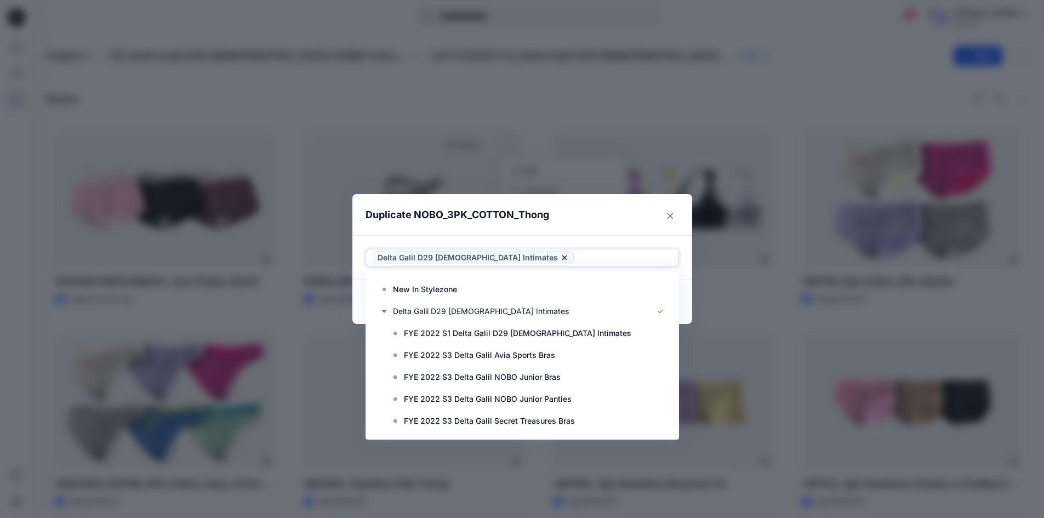
click at [560, 254] on icon at bounding box center [564, 257] width 9 height 9
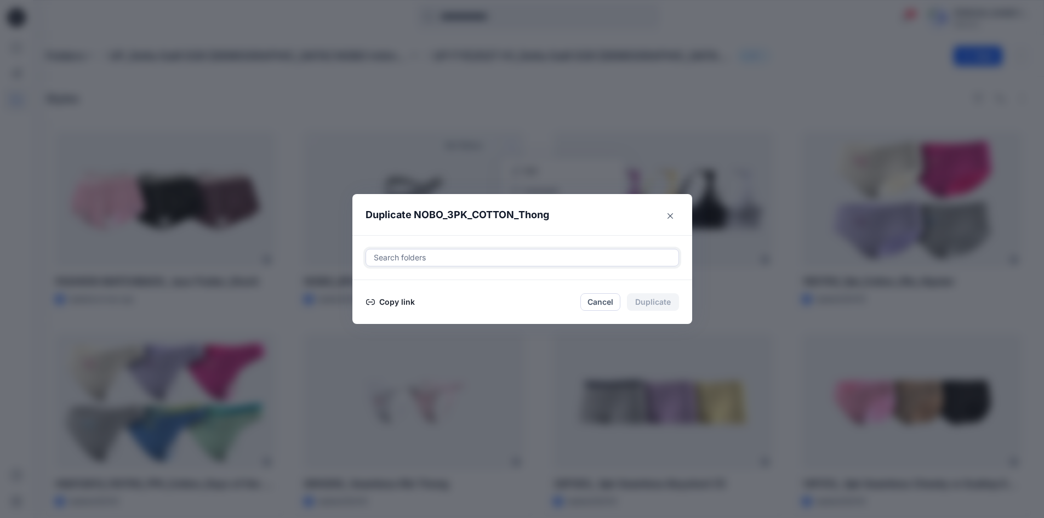
click at [473, 259] on div at bounding box center [522, 257] width 299 height 13
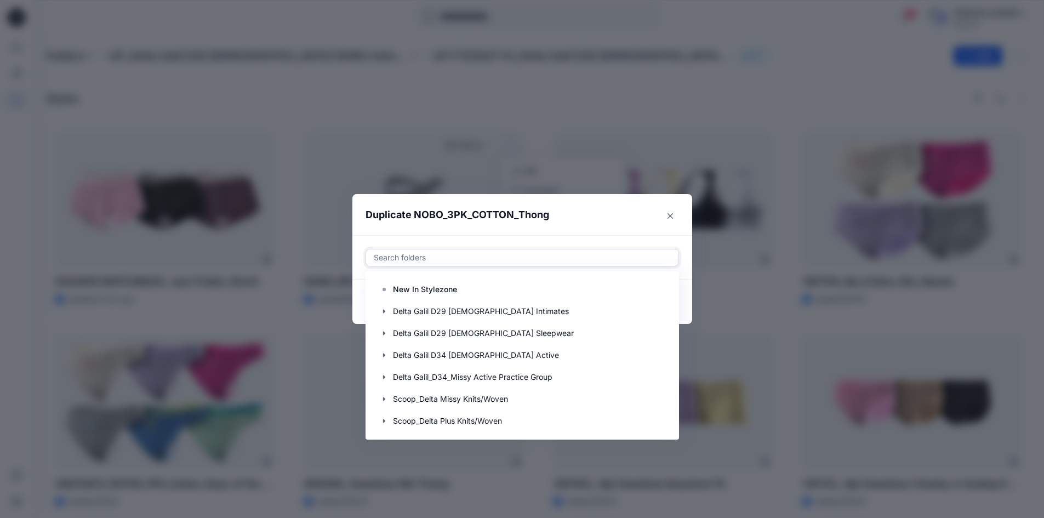
click at [566, 259] on div at bounding box center [522, 257] width 299 height 13
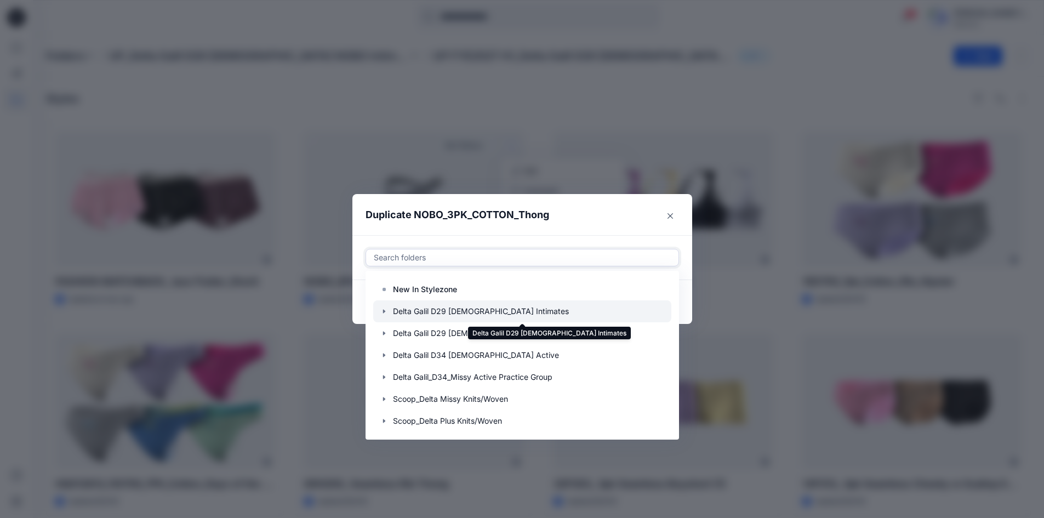
click at [579, 313] on div at bounding box center [522, 311] width 298 height 22
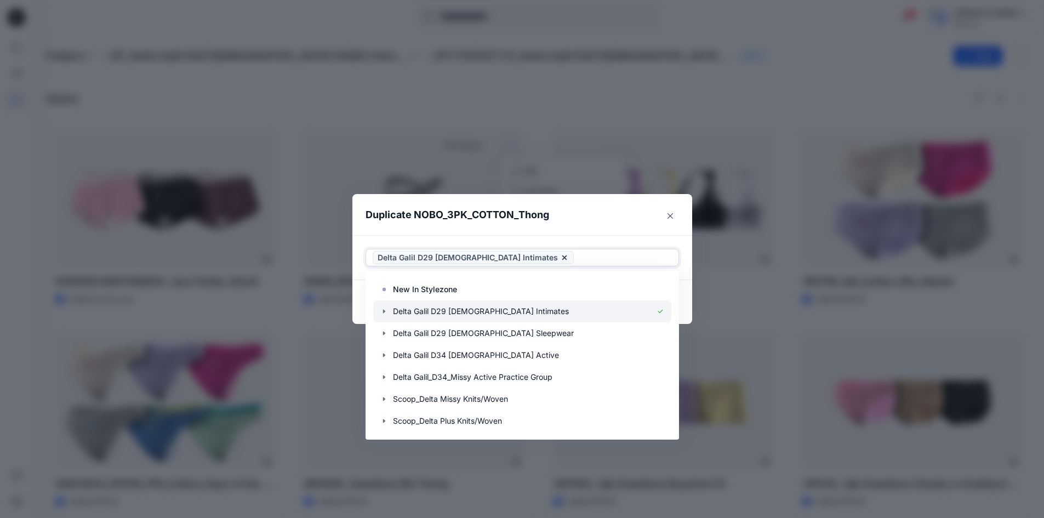
click at [386, 312] on icon "button" at bounding box center [384, 311] width 9 height 9
click at [387, 310] on icon "button" at bounding box center [384, 311] width 9 height 9
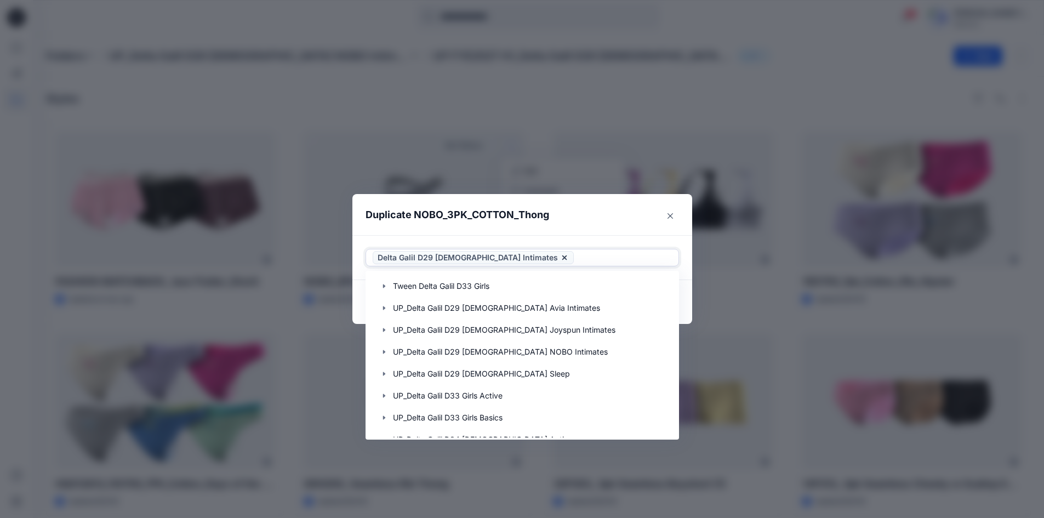
scroll to position [219, 0]
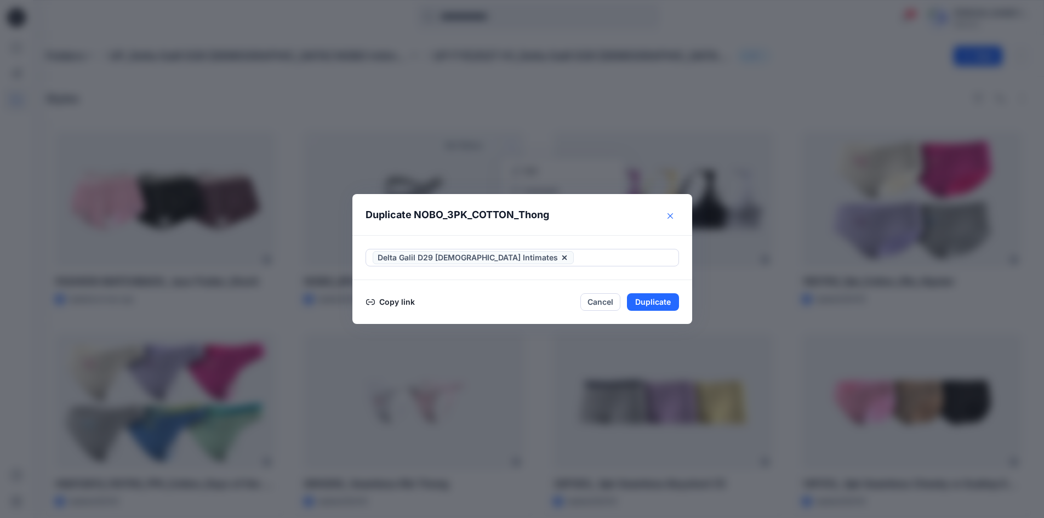
click at [671, 215] on icon "Close" at bounding box center [669, 215] width 5 height 5
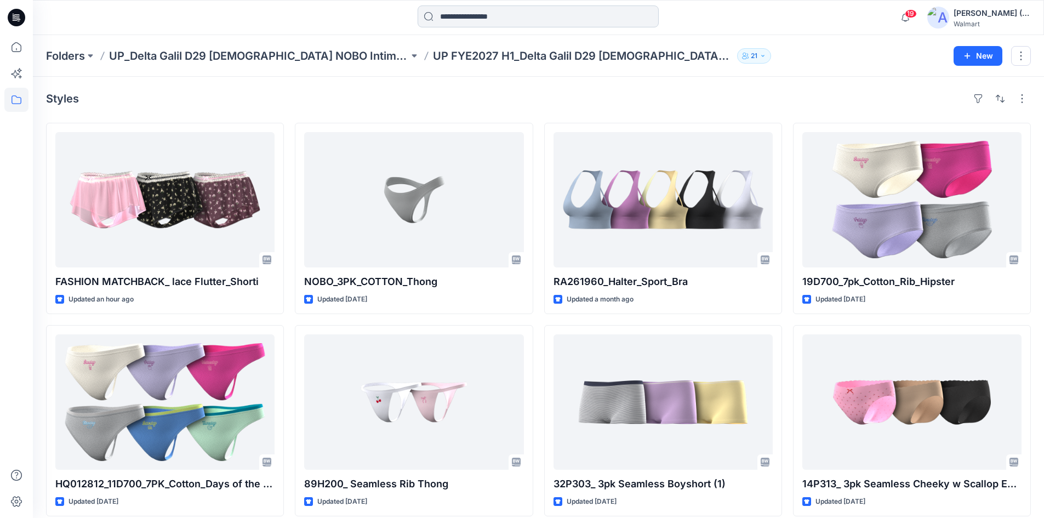
click at [456, 24] on input at bounding box center [537, 16] width 241 height 22
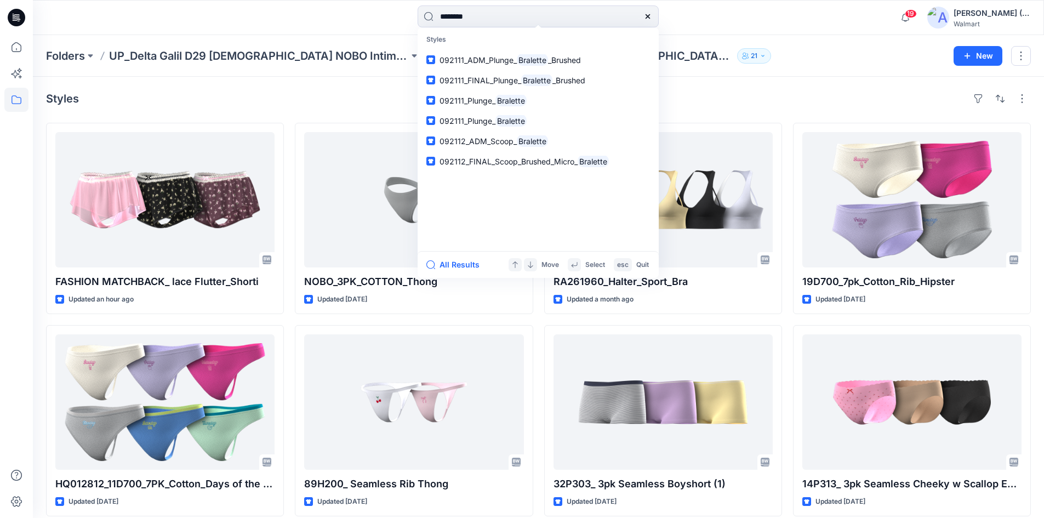
type input "********"
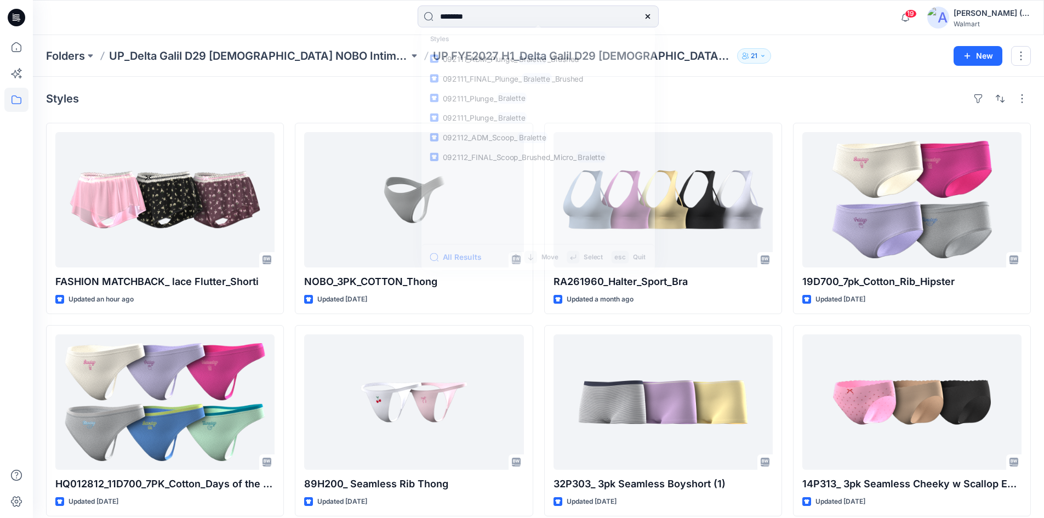
click at [740, 106] on div "Styles" at bounding box center [538, 99] width 984 height 18
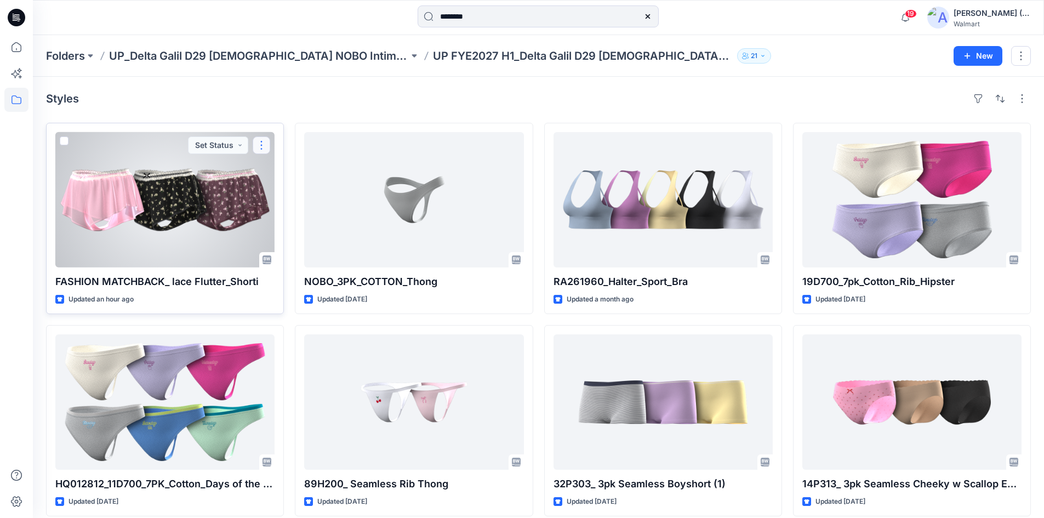
click at [259, 147] on button "button" at bounding box center [262, 145] width 18 height 18
click at [308, 209] on p "Duplicate to..." at bounding box center [299, 211] width 50 height 12
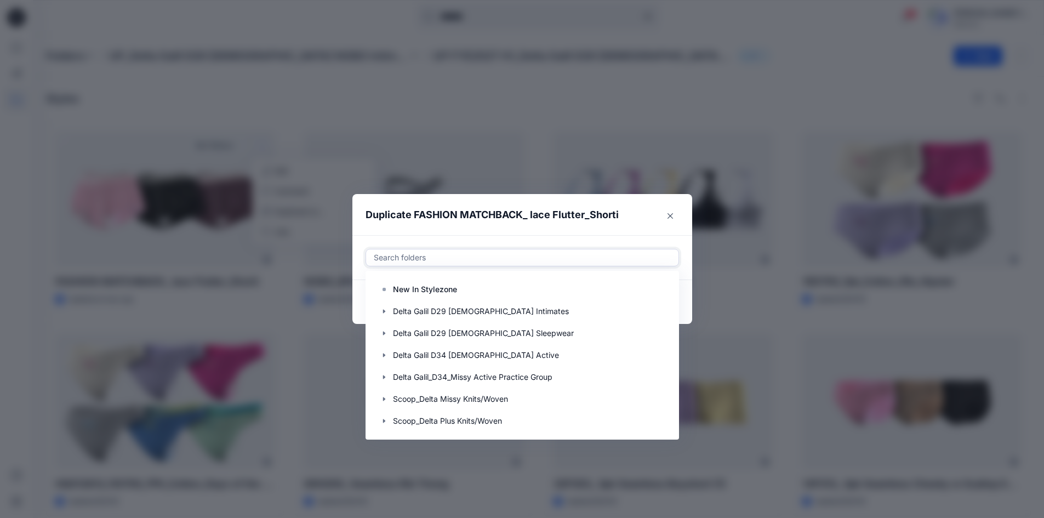
click at [472, 256] on div at bounding box center [522, 257] width 299 height 13
click at [509, 309] on div at bounding box center [522, 311] width 298 height 22
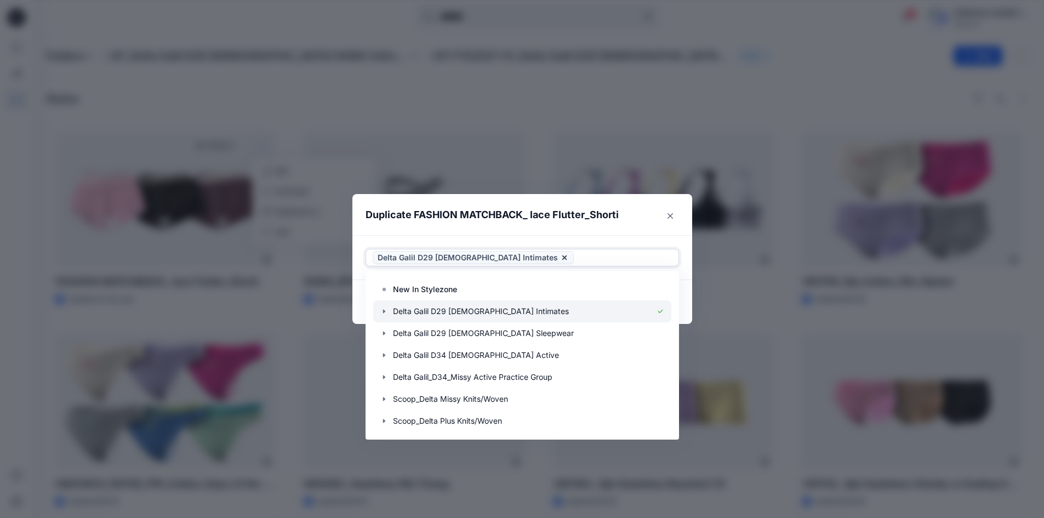
click at [387, 311] on icon "button" at bounding box center [384, 311] width 9 height 9
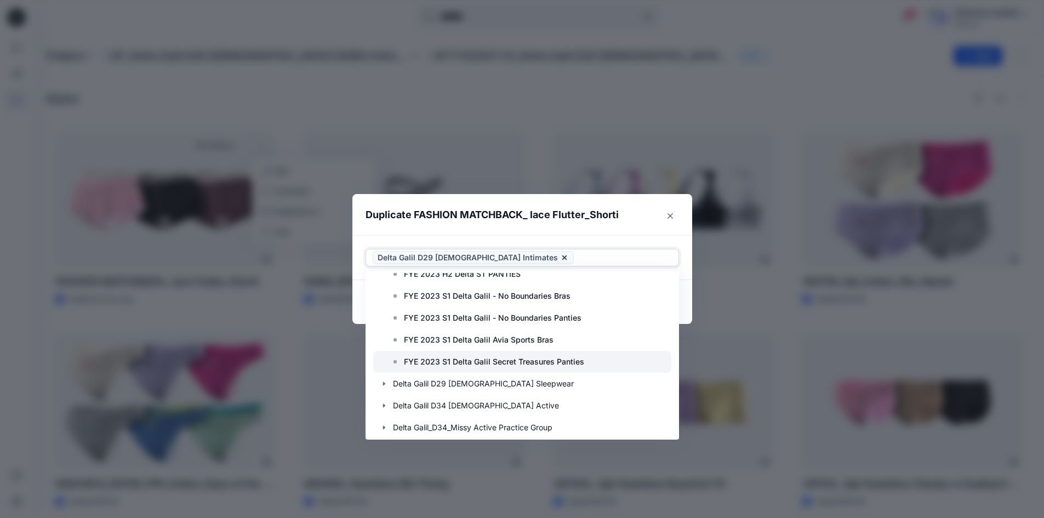
scroll to position [274, 0]
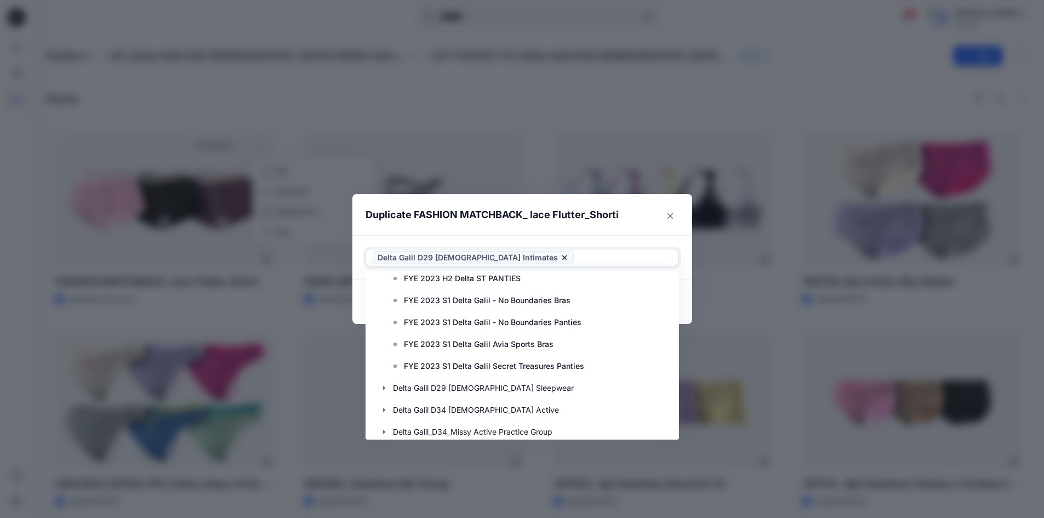
click at [560, 255] on icon at bounding box center [564, 257] width 9 height 9
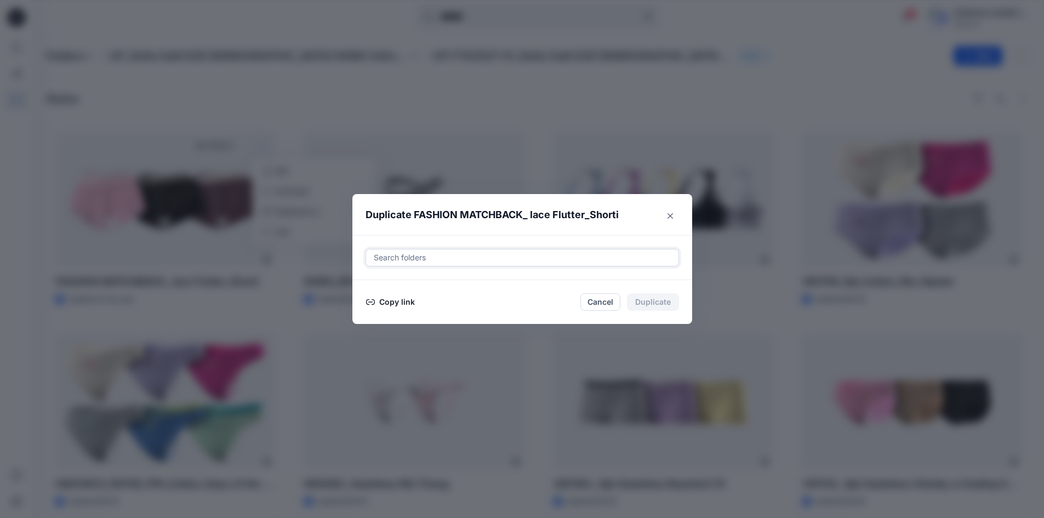
click at [469, 255] on div at bounding box center [522, 257] width 299 height 13
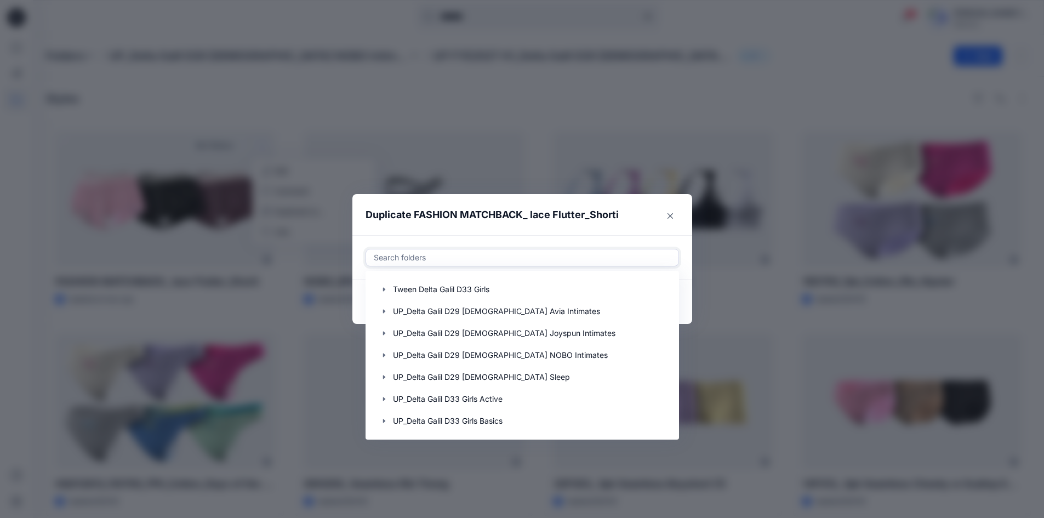
scroll to position [219, 0]
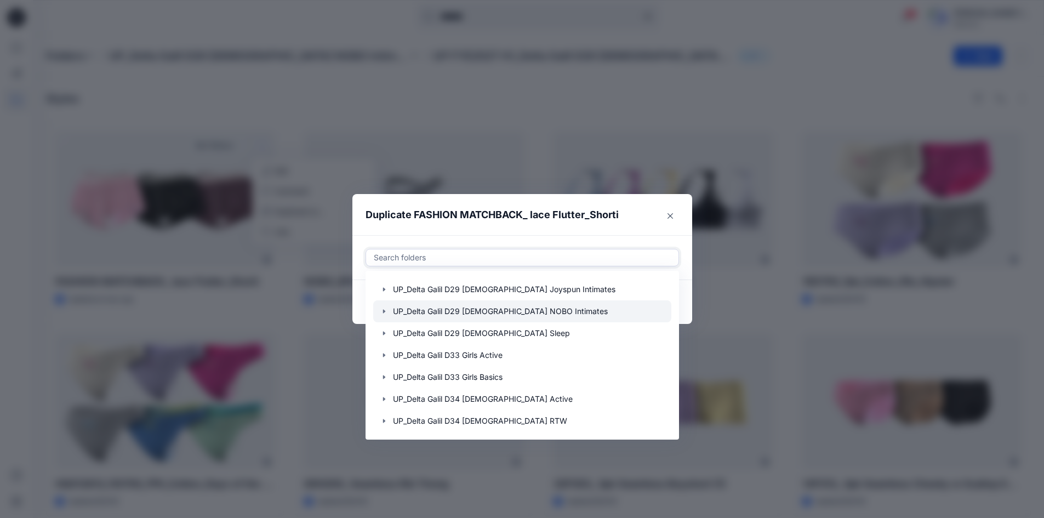
click at [467, 306] on div at bounding box center [522, 311] width 298 height 22
click at [385, 312] on icon "button" at bounding box center [383, 312] width 2 height 4
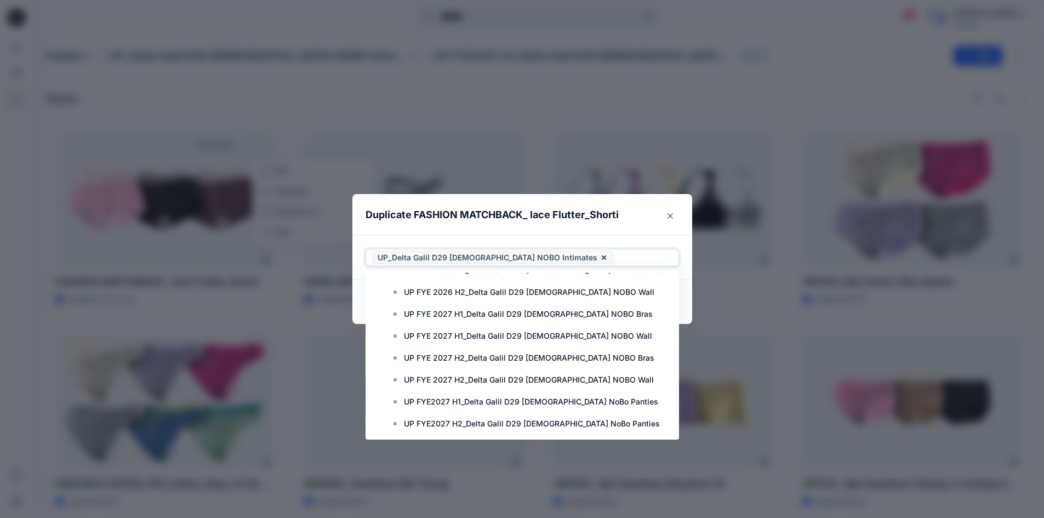
scroll to position [548, 0]
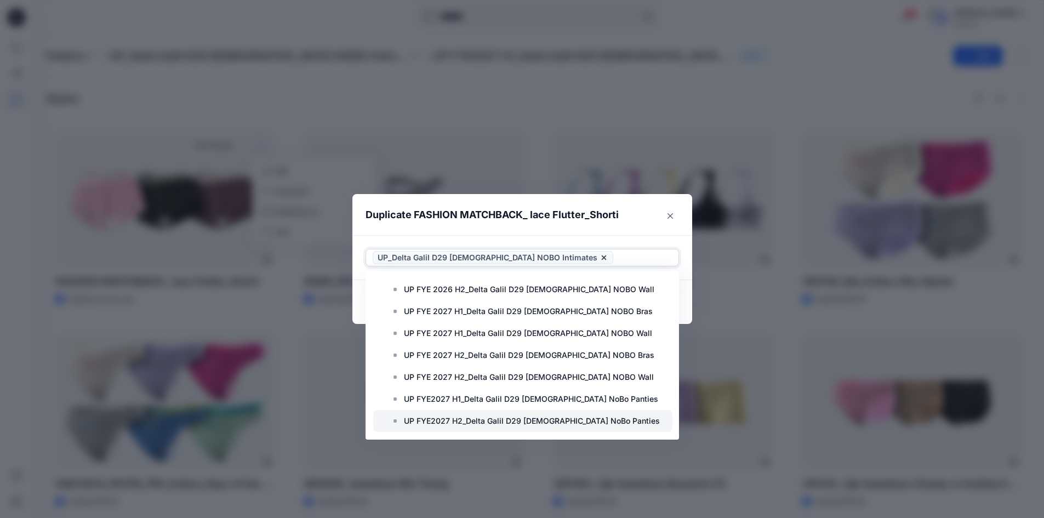
click at [469, 419] on p "UP FYE2027 H2_Delta Galil D29 Ladies NoBo Panties" at bounding box center [532, 420] width 256 height 13
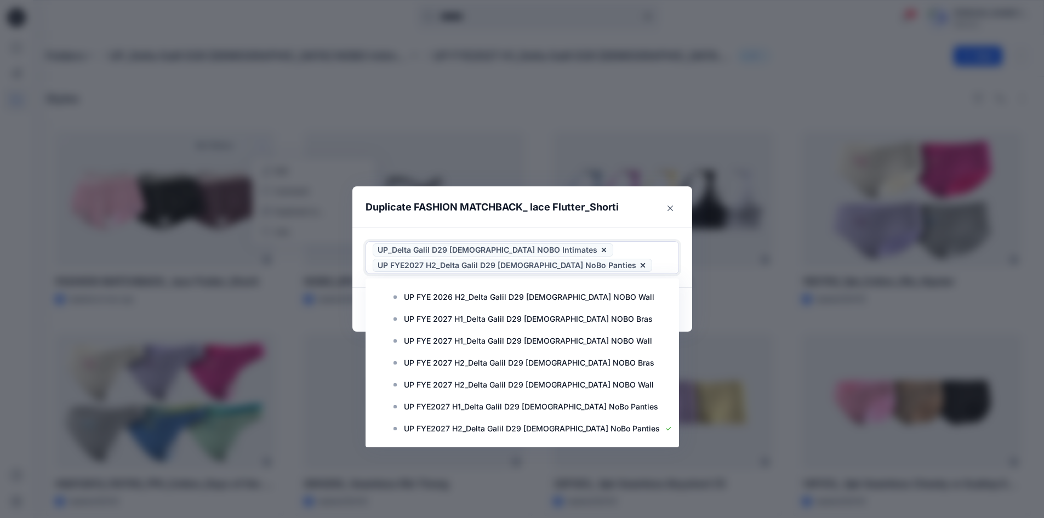
click at [599, 250] on icon at bounding box center [603, 249] width 9 height 9
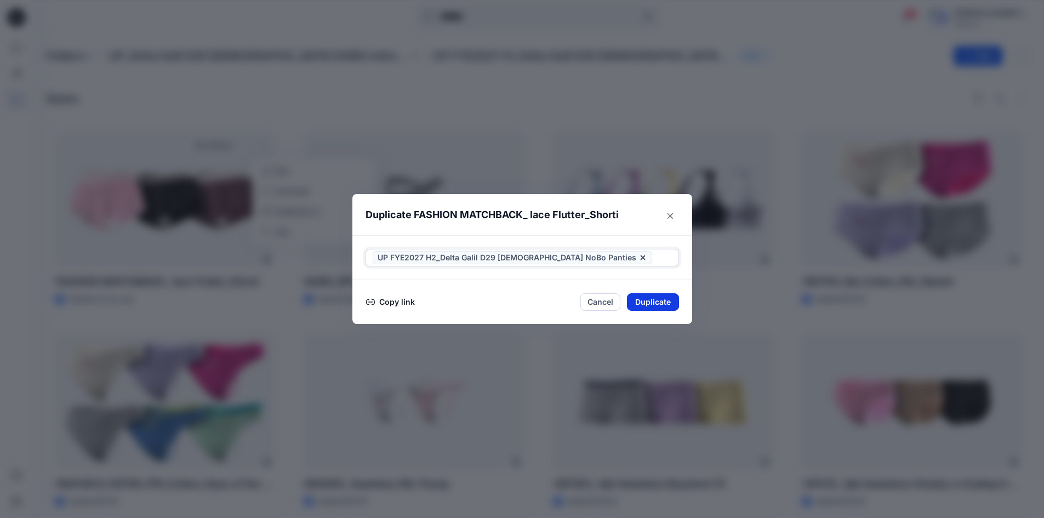
click at [654, 296] on button "Duplicate" at bounding box center [653, 302] width 52 height 18
click at [662, 302] on button "Close" at bounding box center [661, 303] width 36 height 18
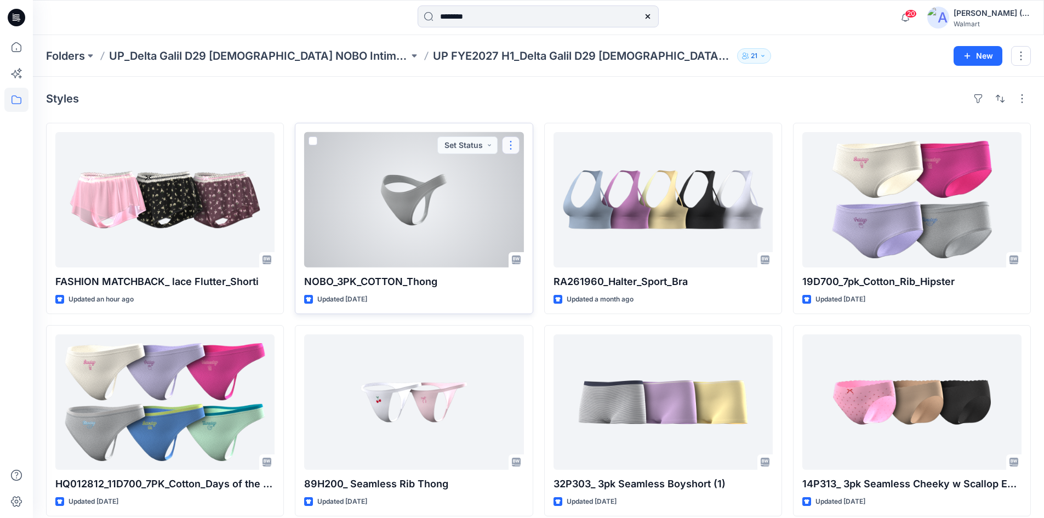
drag, startPoint x: 519, startPoint y: 146, endPoint x: 510, endPoint y: 146, distance: 9.3
click at [511, 147] on button "button" at bounding box center [511, 145] width 18 height 18
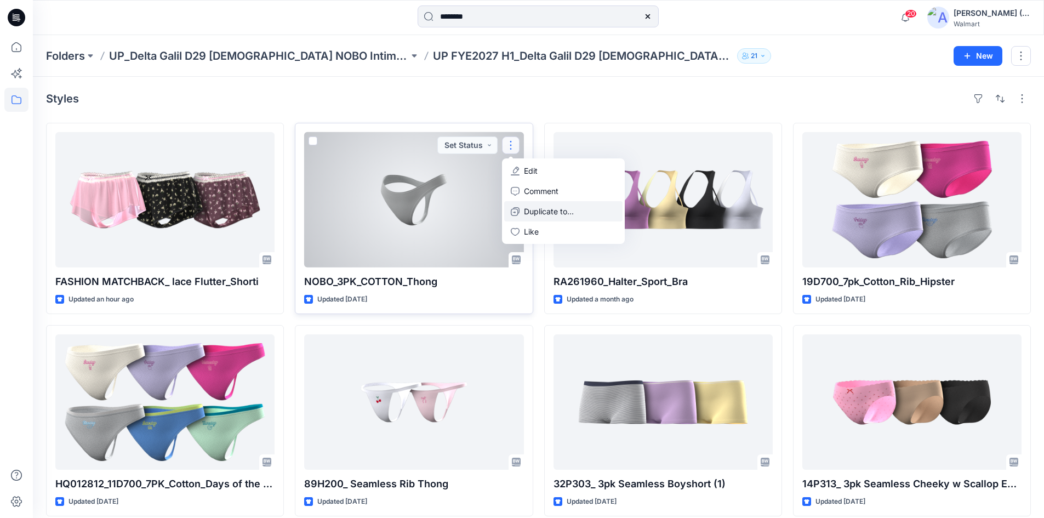
click at [547, 213] on p "Duplicate to..." at bounding box center [549, 211] width 50 height 12
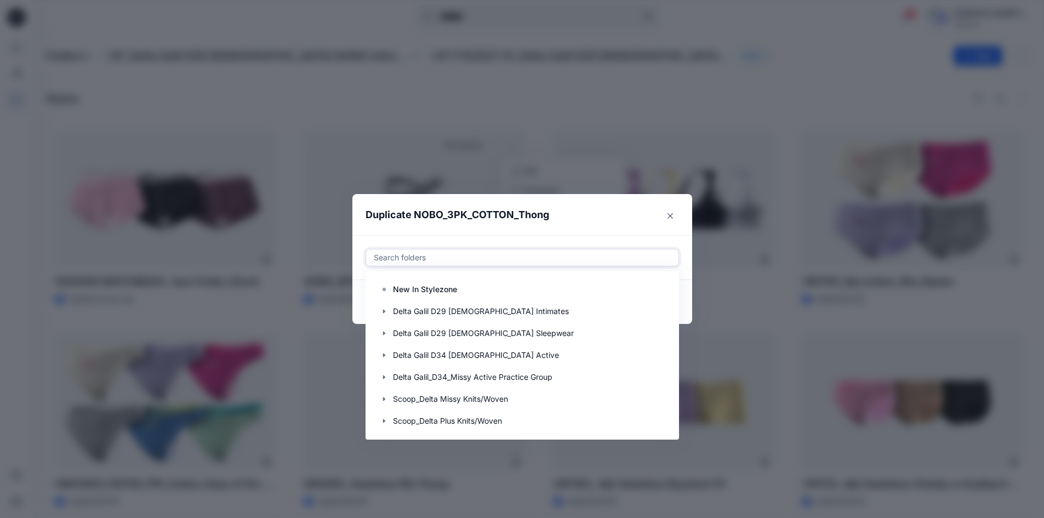
click at [463, 256] on div at bounding box center [522, 257] width 299 height 13
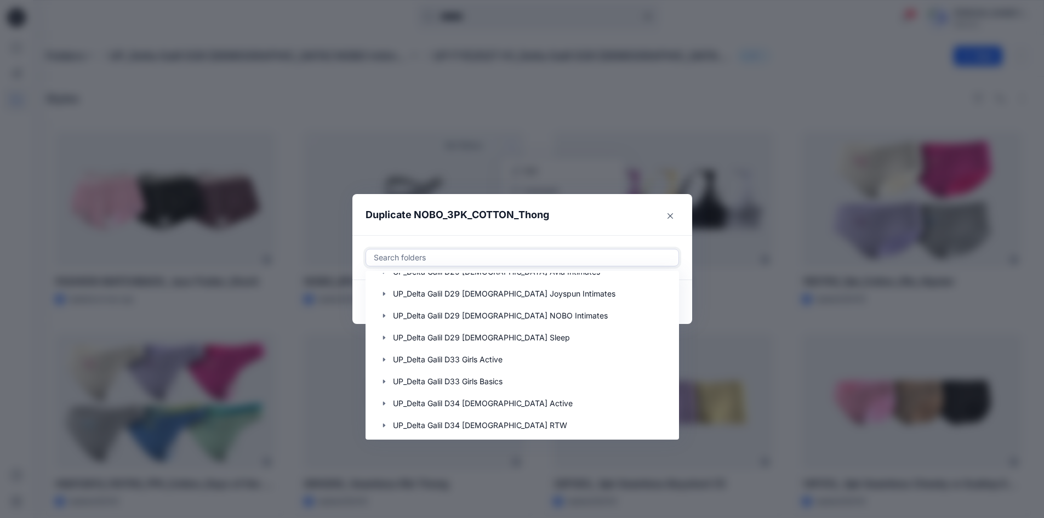
scroll to position [219, 0]
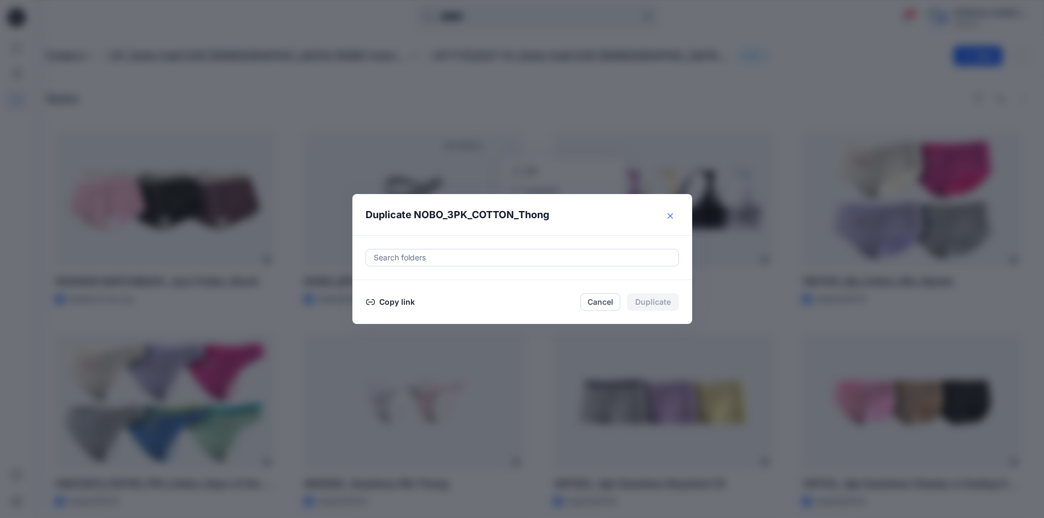
click at [671, 216] on button "Close" at bounding box center [670, 216] width 18 height 18
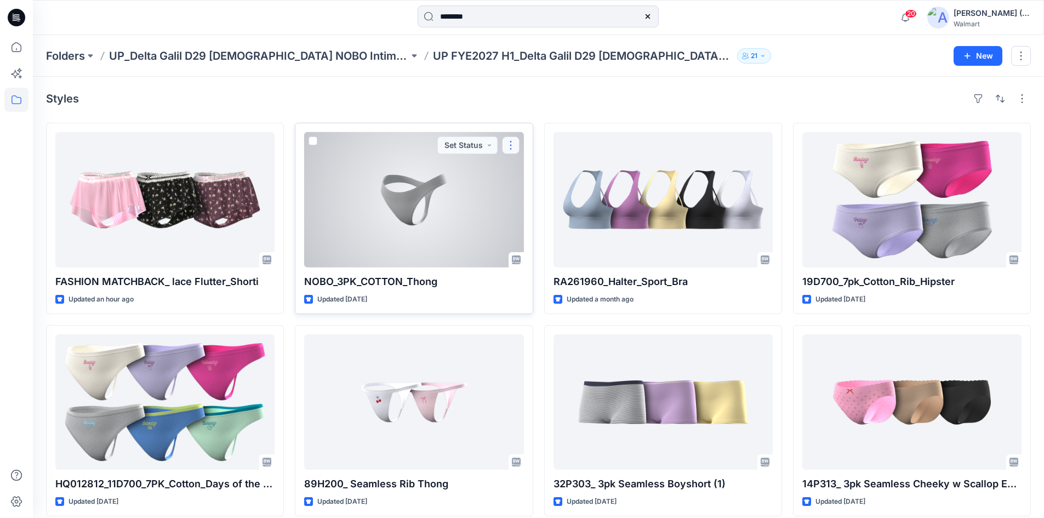
click at [514, 145] on button "button" at bounding box center [511, 145] width 18 height 18
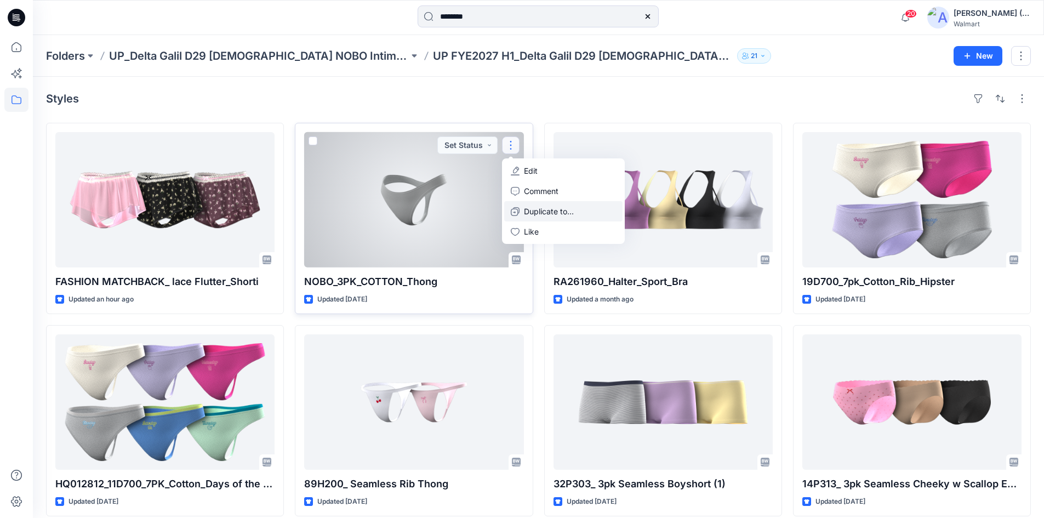
click at [556, 214] on p "Duplicate to..." at bounding box center [549, 211] width 50 height 12
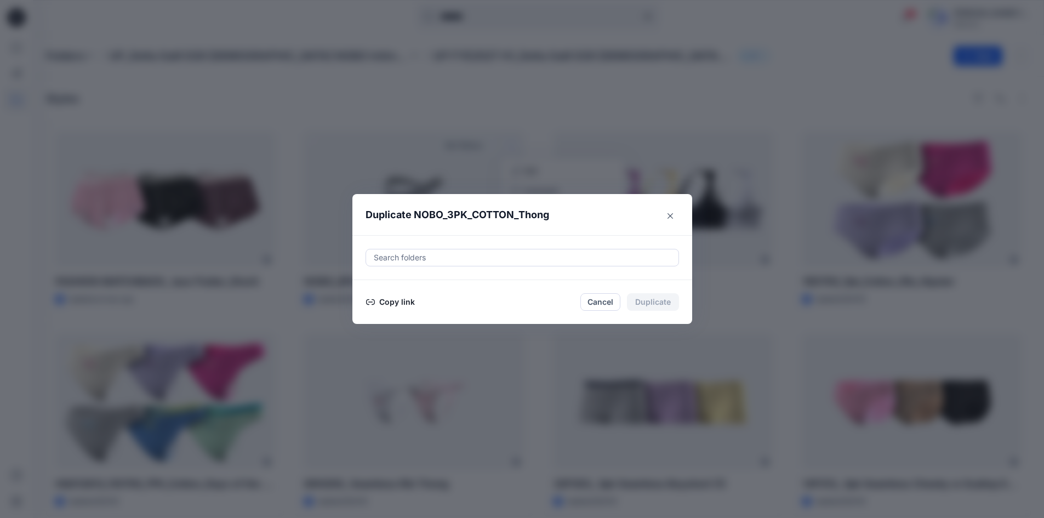
click at [438, 255] on div at bounding box center [522, 257] width 299 height 13
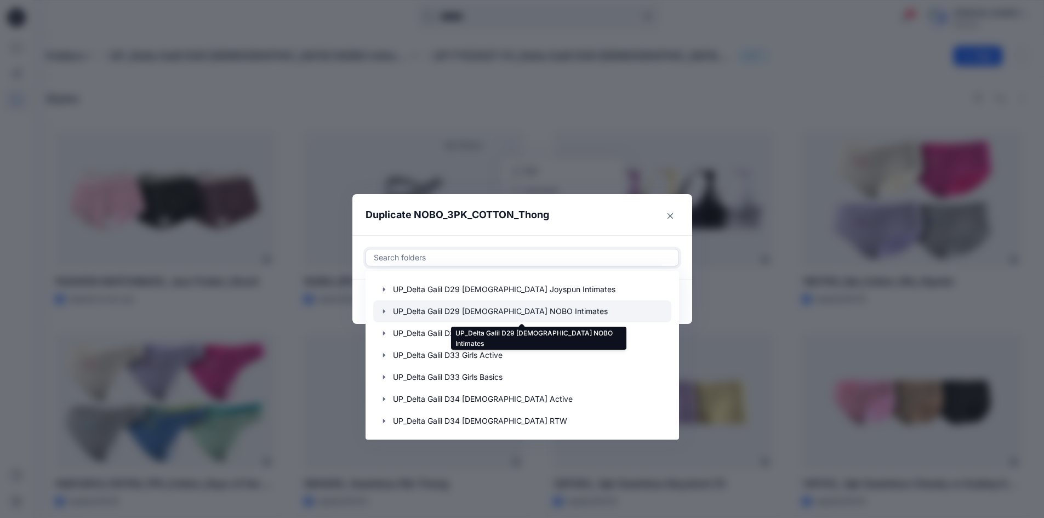
click at [519, 311] on div at bounding box center [522, 311] width 298 height 22
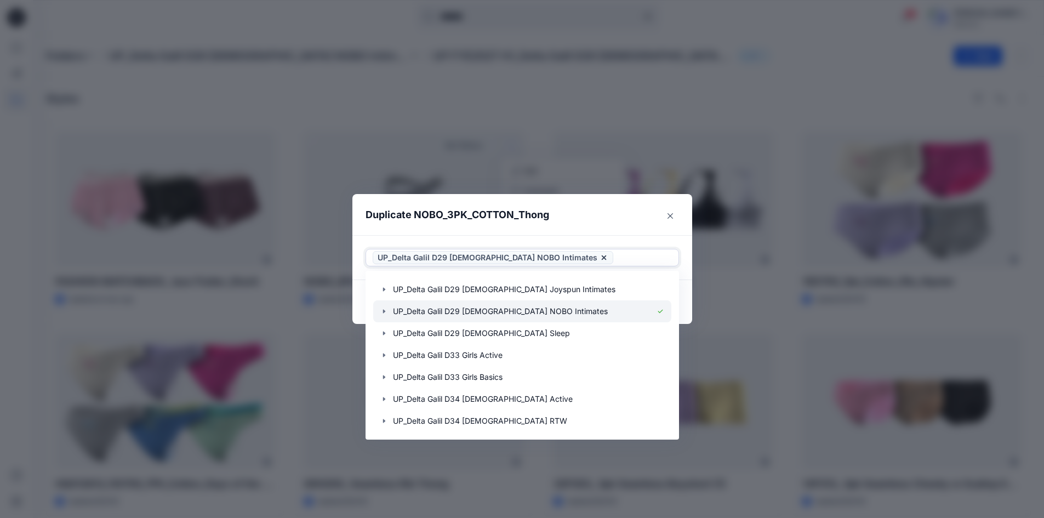
click at [384, 311] on icon "button" at bounding box center [384, 311] width 9 height 9
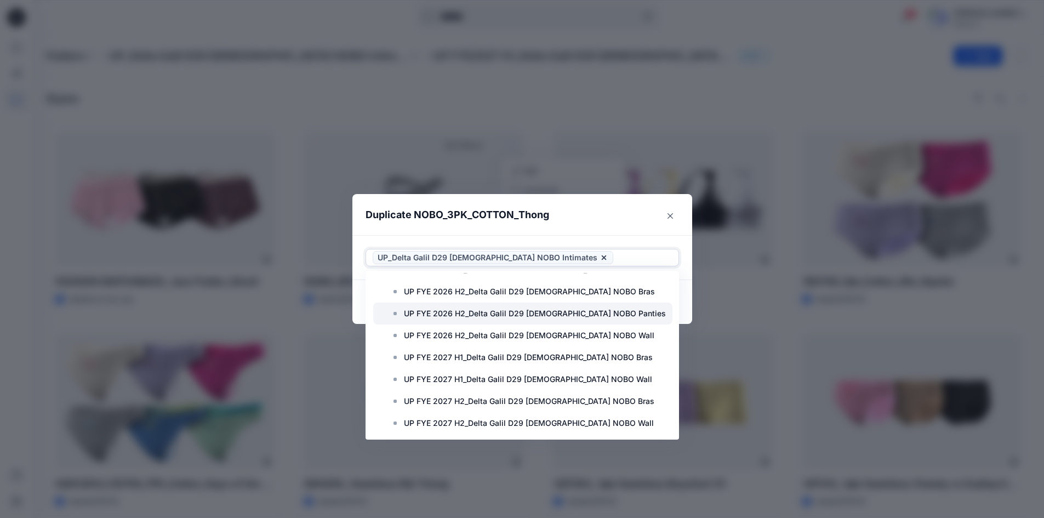
scroll to position [548, 0]
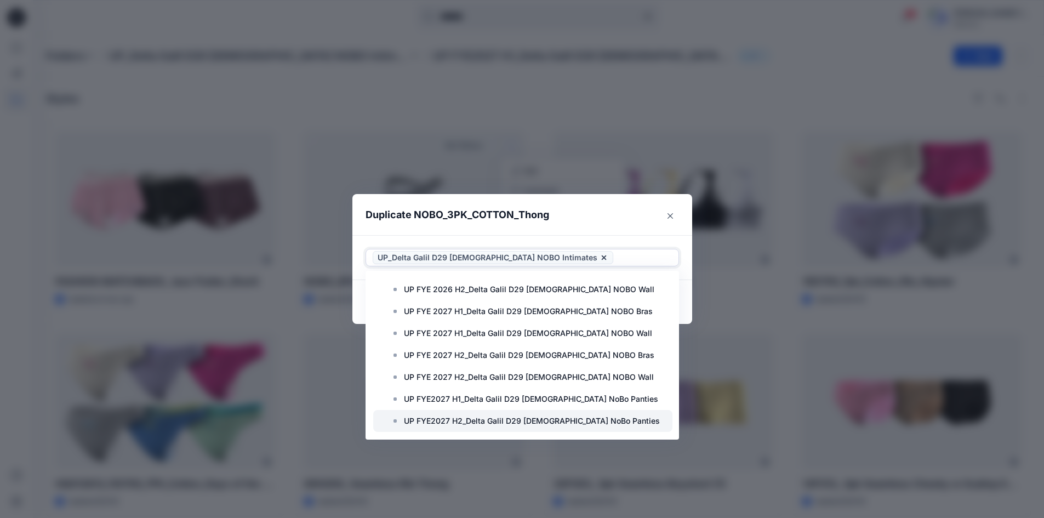
click at [582, 419] on p "UP FYE2027 H2_Delta Galil D29 Ladies NoBo Panties" at bounding box center [532, 420] width 256 height 13
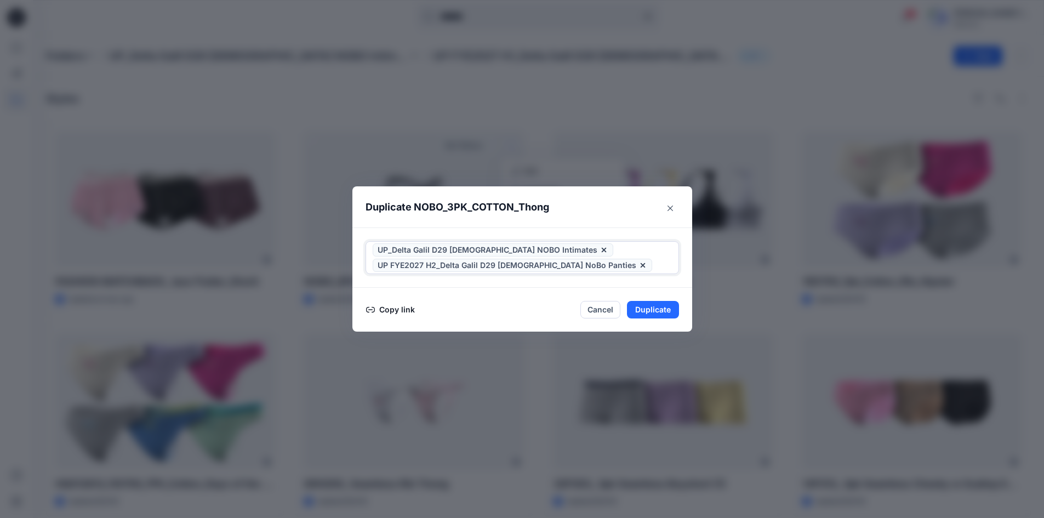
click at [599, 248] on icon at bounding box center [603, 249] width 9 height 9
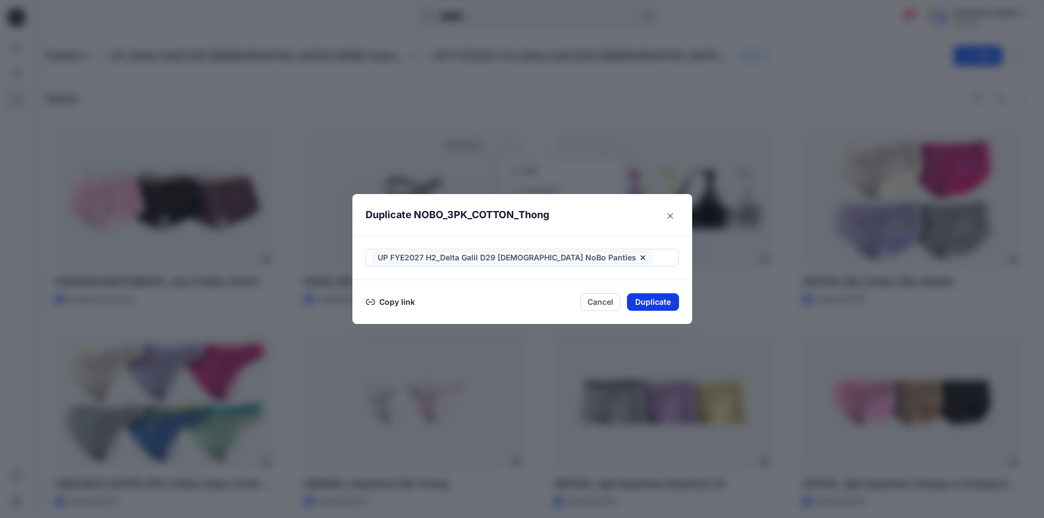
click at [652, 302] on button "Duplicate" at bounding box center [653, 302] width 52 height 18
click at [457, 166] on div "Duplicate NOBO_3PK_COTTON_Thong Your styles were duplicated successfully Copy l…" at bounding box center [522, 259] width 1044 height 518
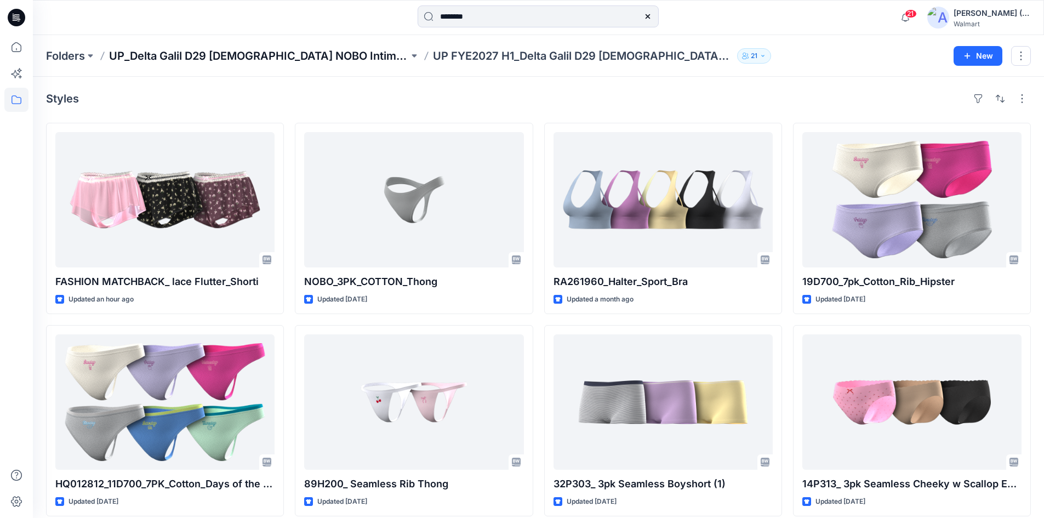
click at [297, 55] on p "UP_Delta Galil D29 Ladies NOBO Intimates" at bounding box center [259, 55] width 300 height 15
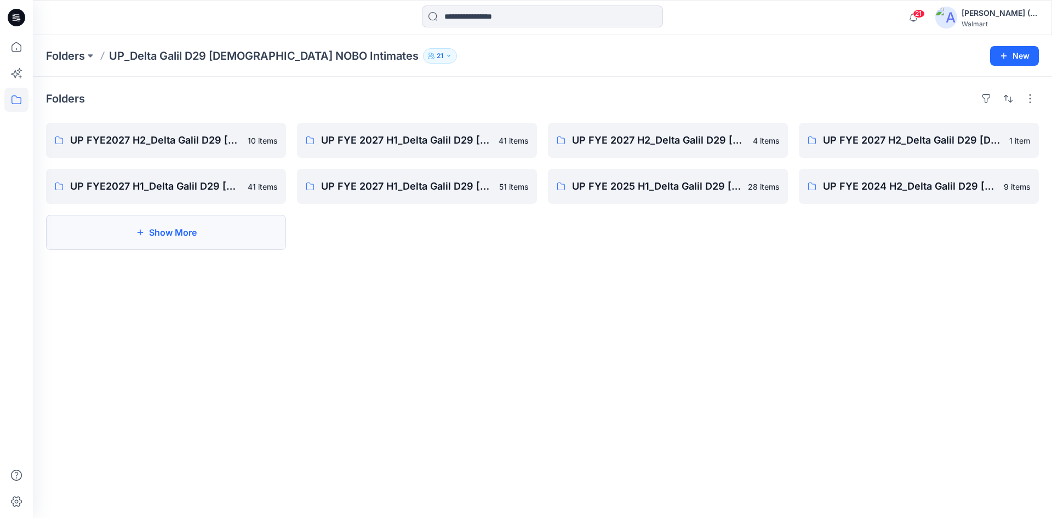
click at [134, 230] on button "Show More" at bounding box center [166, 232] width 240 height 35
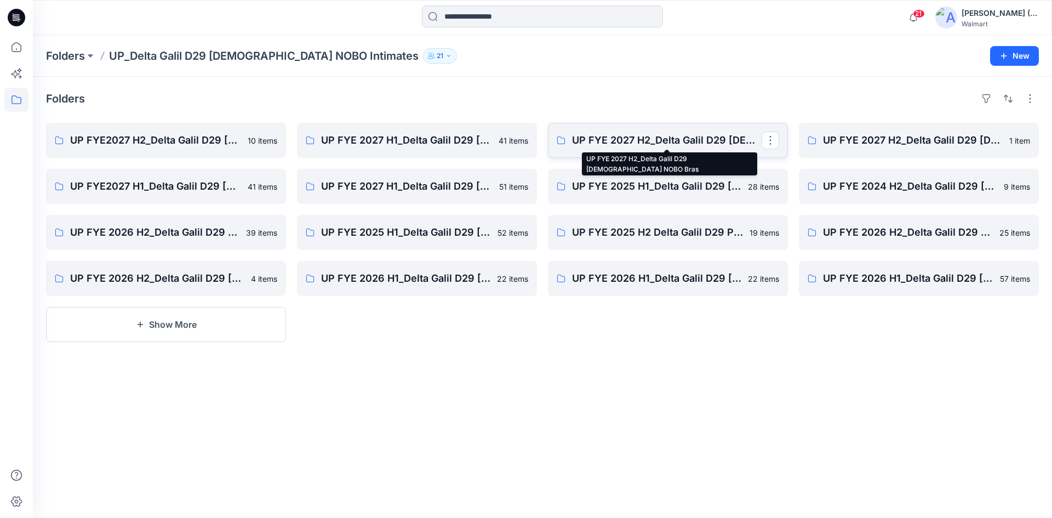
click at [677, 138] on p "UP FYE 2027 H2_Delta Galil D29 Ladies NOBO Bras" at bounding box center [667, 140] width 190 height 15
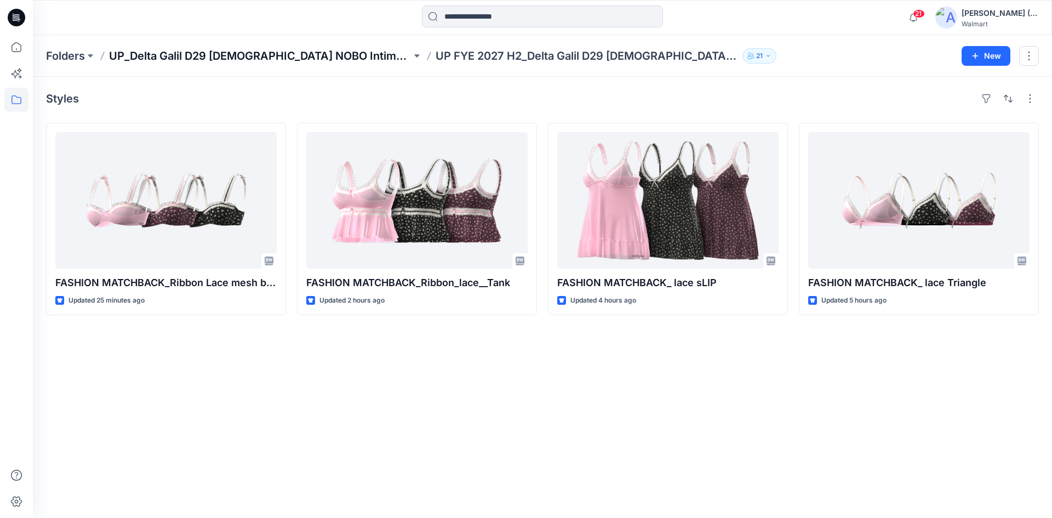
click at [294, 53] on p "UP_Delta Galil D29 Ladies NOBO Intimates" at bounding box center [260, 55] width 302 height 15
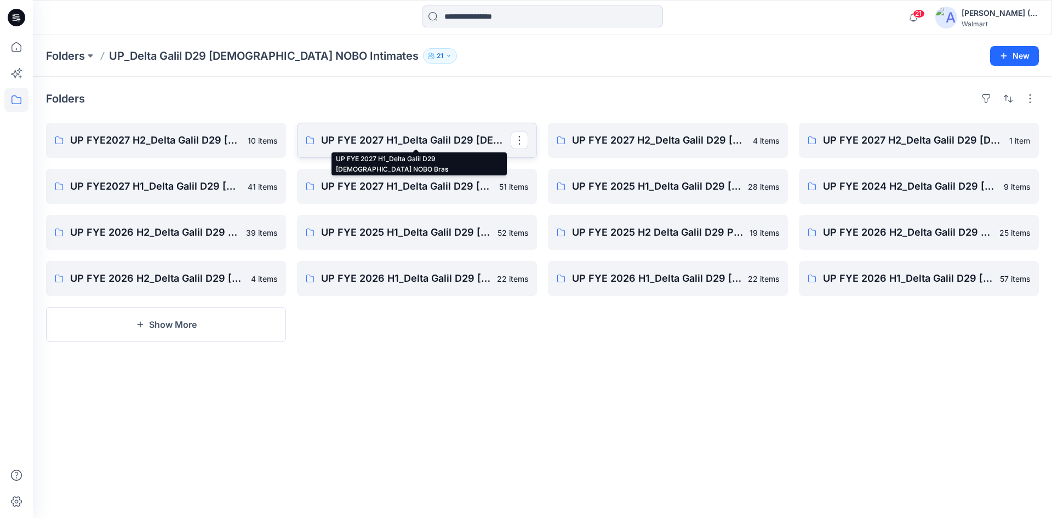
click at [448, 139] on p "UP FYE 2027 H1_Delta Galil D29 Ladies NOBO Bras" at bounding box center [416, 140] width 190 height 15
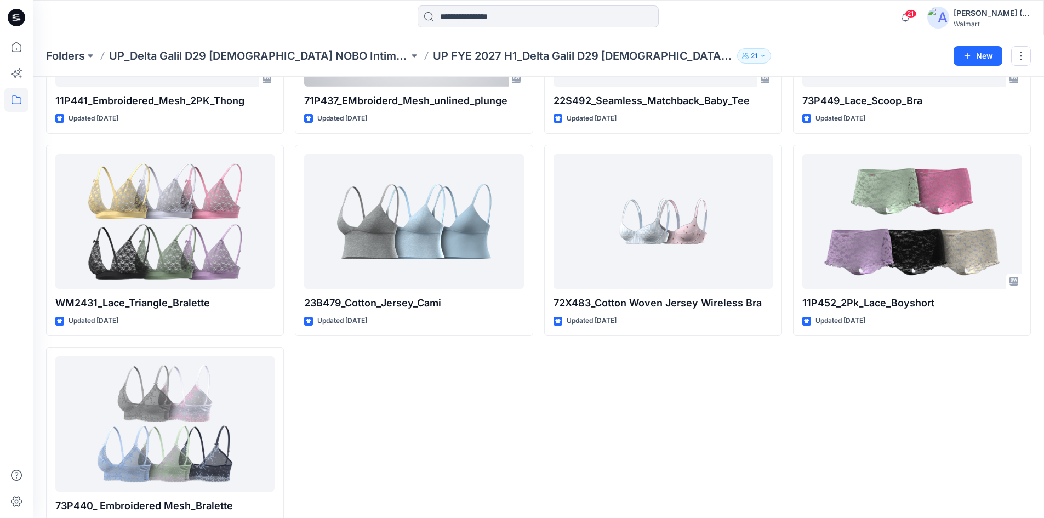
scroll to position [1832, 0]
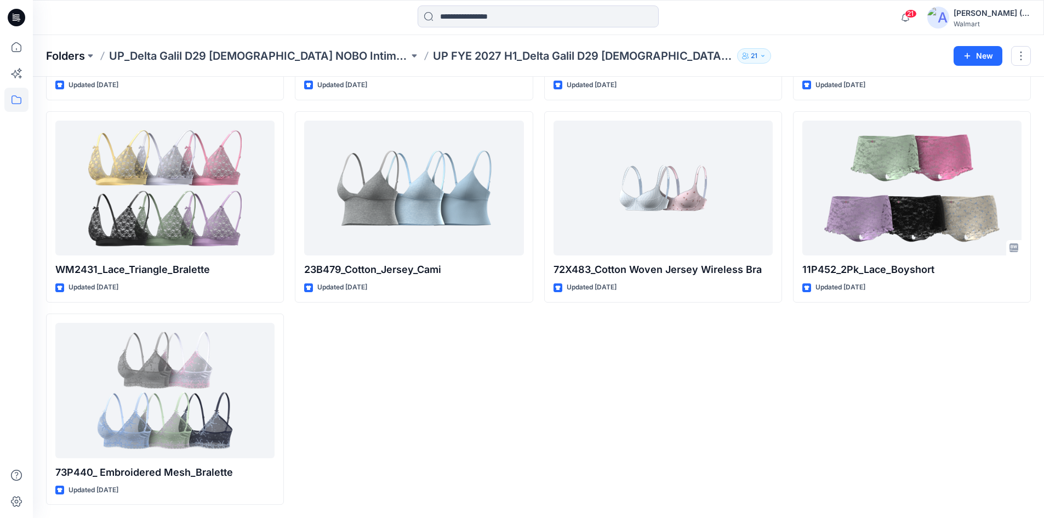
click at [79, 55] on p "Folders" at bounding box center [65, 55] width 39 height 15
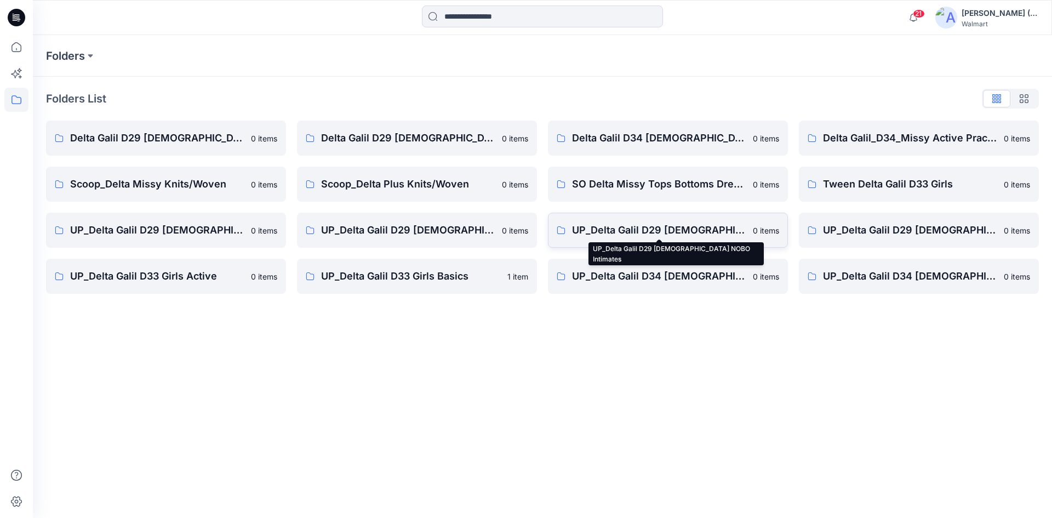
click at [704, 230] on p "UP_Delta Galil D29 Ladies NOBO Intimates" at bounding box center [659, 229] width 174 height 15
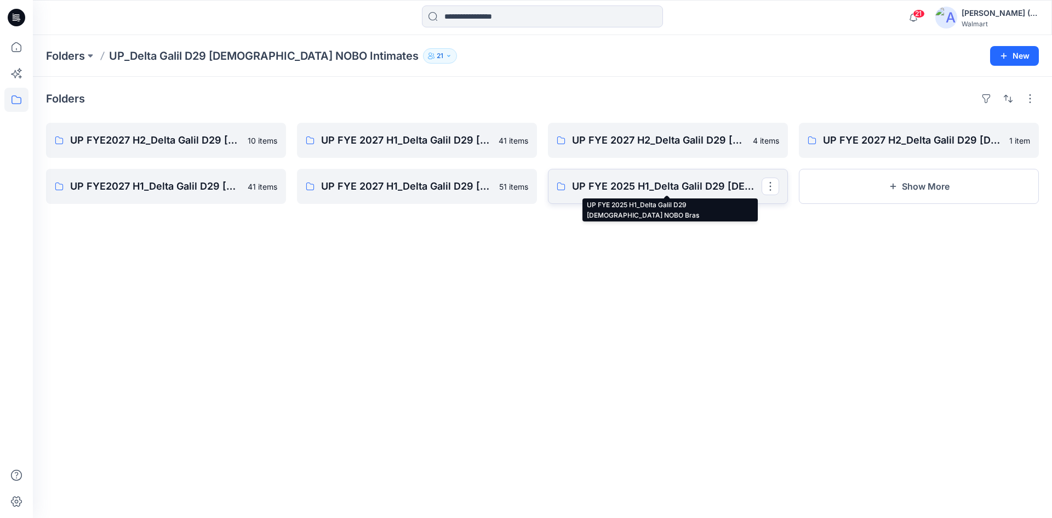
click at [681, 187] on p "UP FYE 2025 H1_Delta Galil D29 Ladies NOBO Bras" at bounding box center [667, 186] width 190 height 15
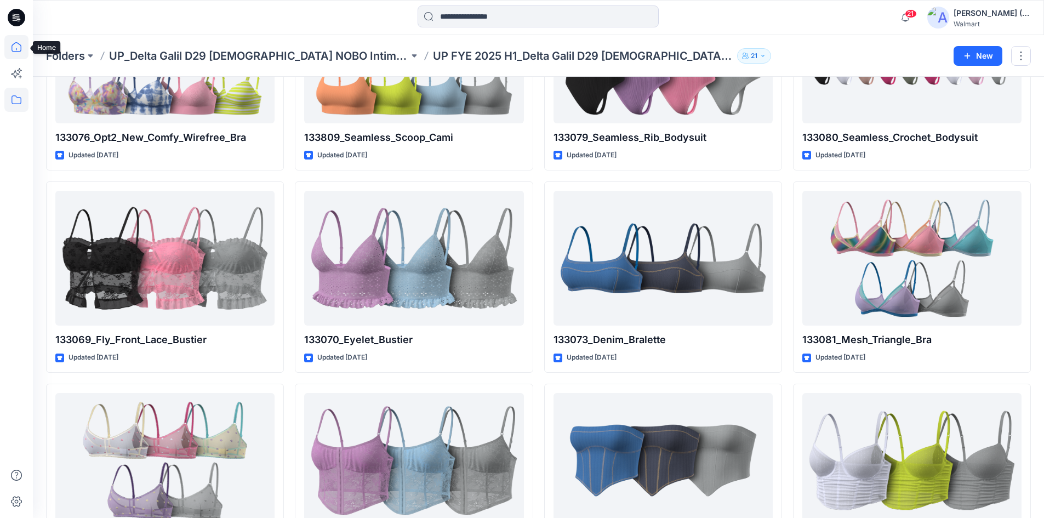
click at [12, 48] on icon at bounding box center [17, 47] width 10 height 10
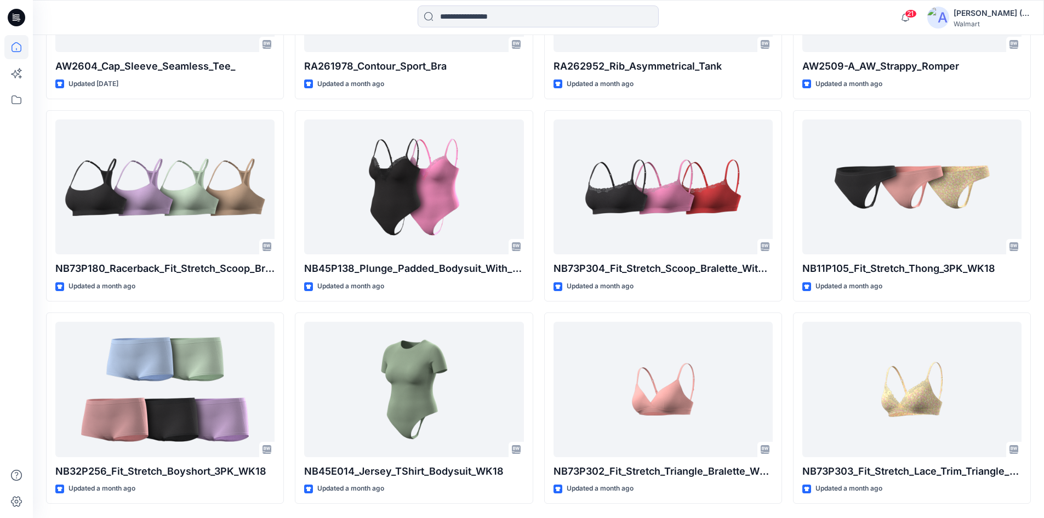
scroll to position [2932, 0]
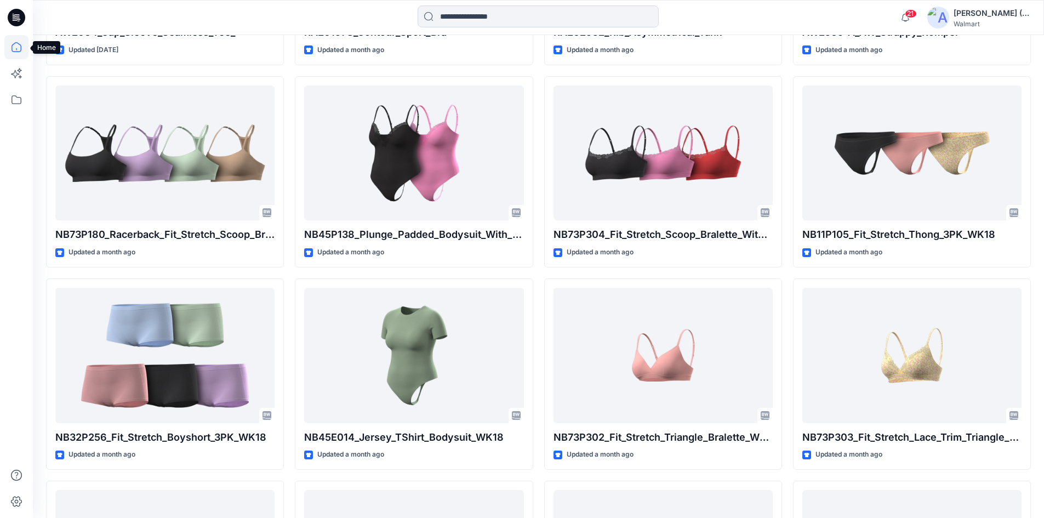
click at [22, 49] on icon at bounding box center [16, 47] width 24 height 24
click at [12, 49] on icon at bounding box center [17, 47] width 10 height 10
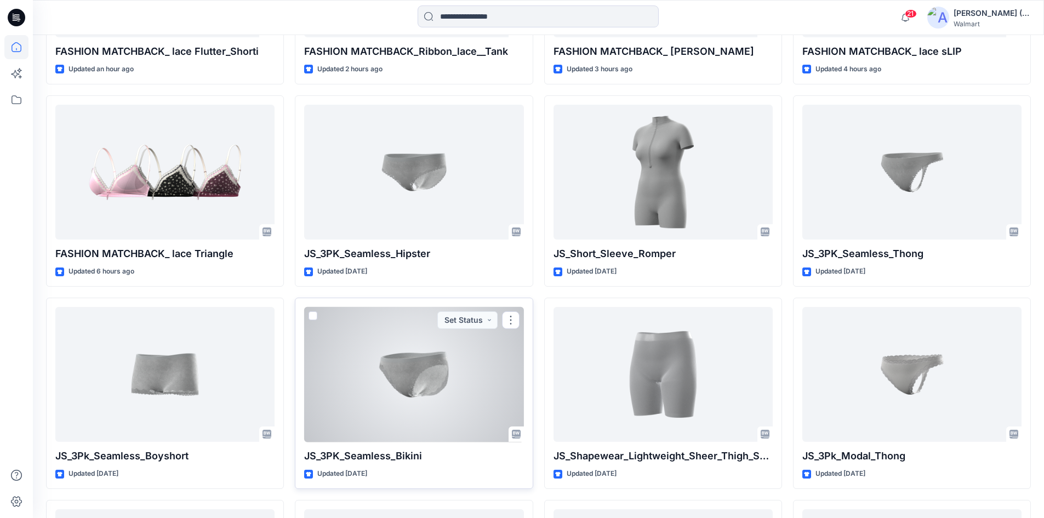
scroll to position [576, 0]
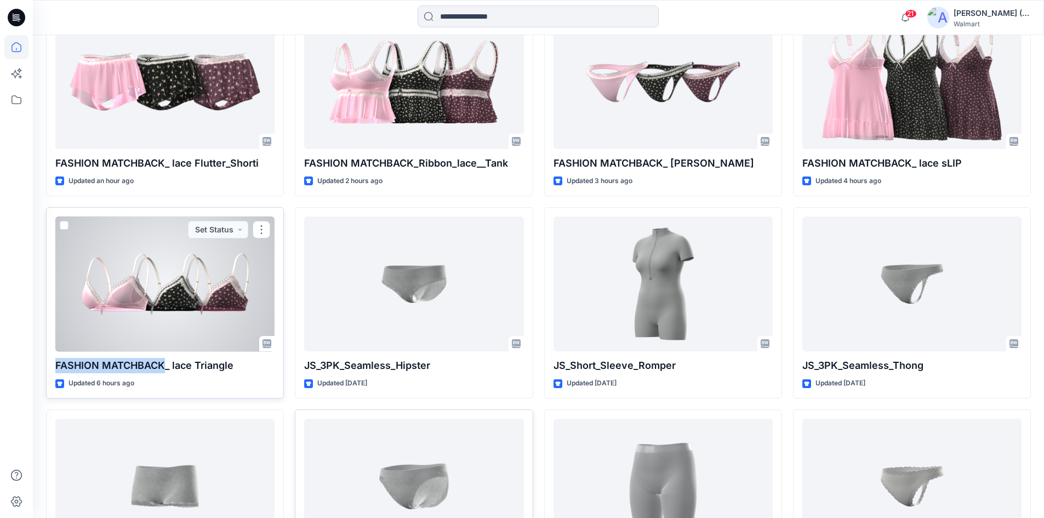
drag, startPoint x: 165, startPoint y: 364, endPoint x: 58, endPoint y: 369, distance: 108.0
click at [58, 369] on p "FASHION MATCHBACK_ lace Triangle" at bounding box center [164, 365] width 219 height 15
copy p "FASHION MATCHBACK"
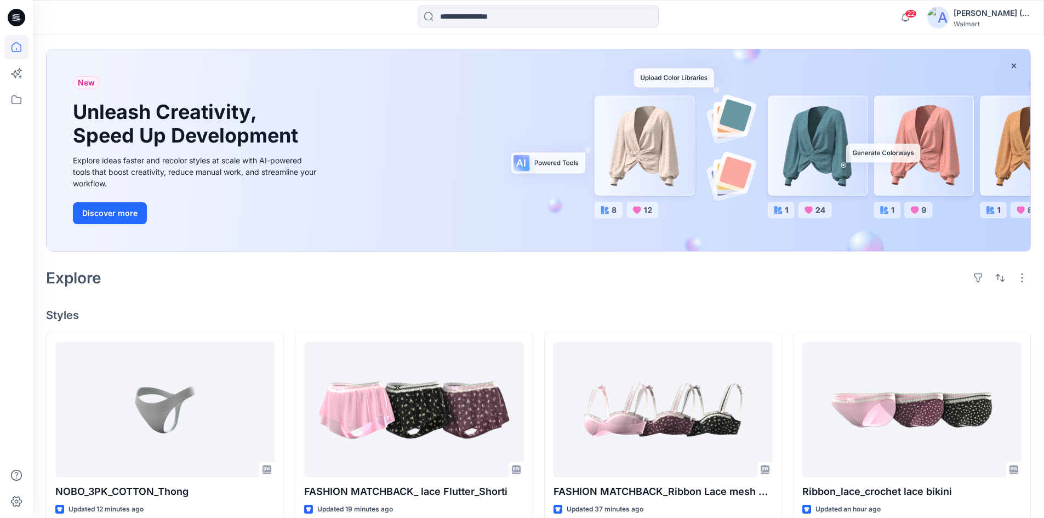
scroll to position [28, 0]
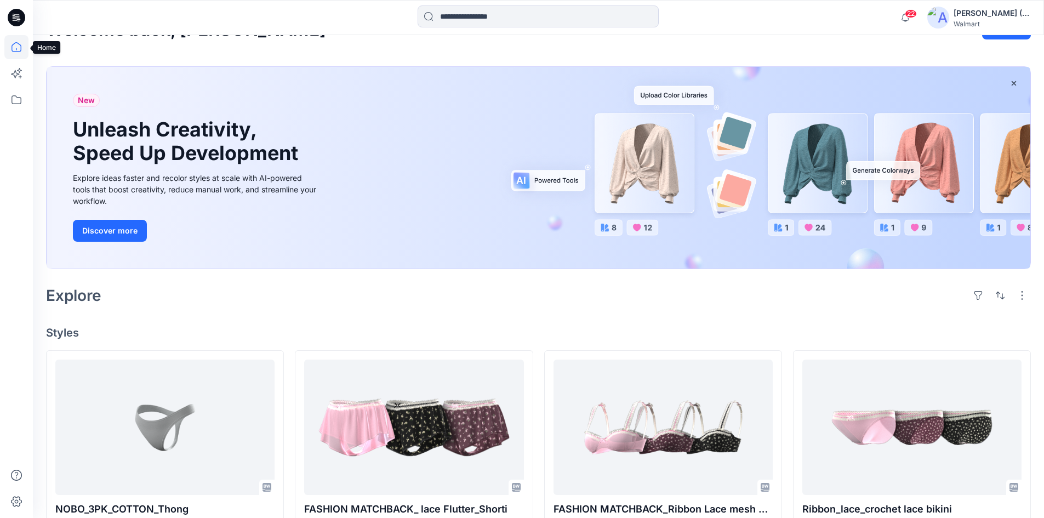
click at [15, 48] on icon at bounding box center [16, 47] width 24 height 24
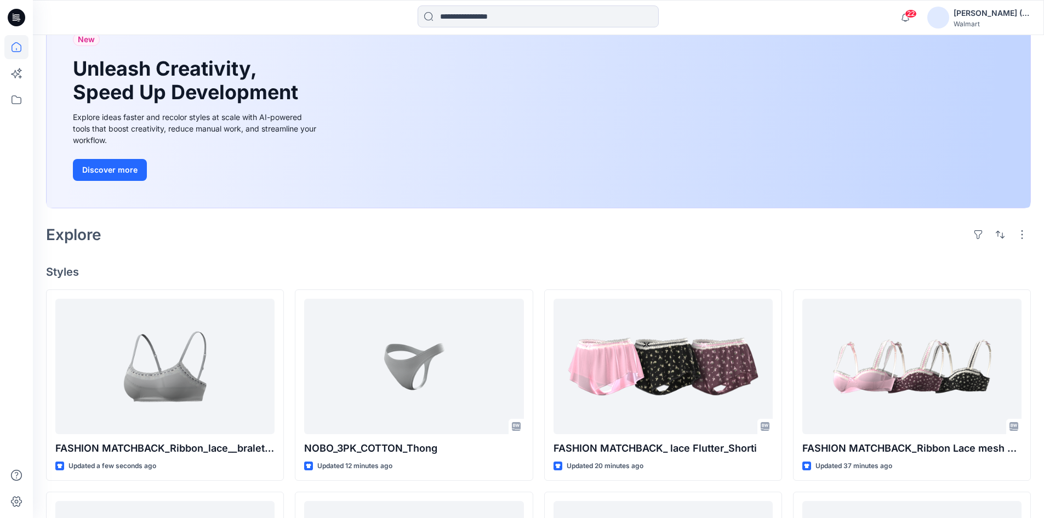
scroll to position [110, 0]
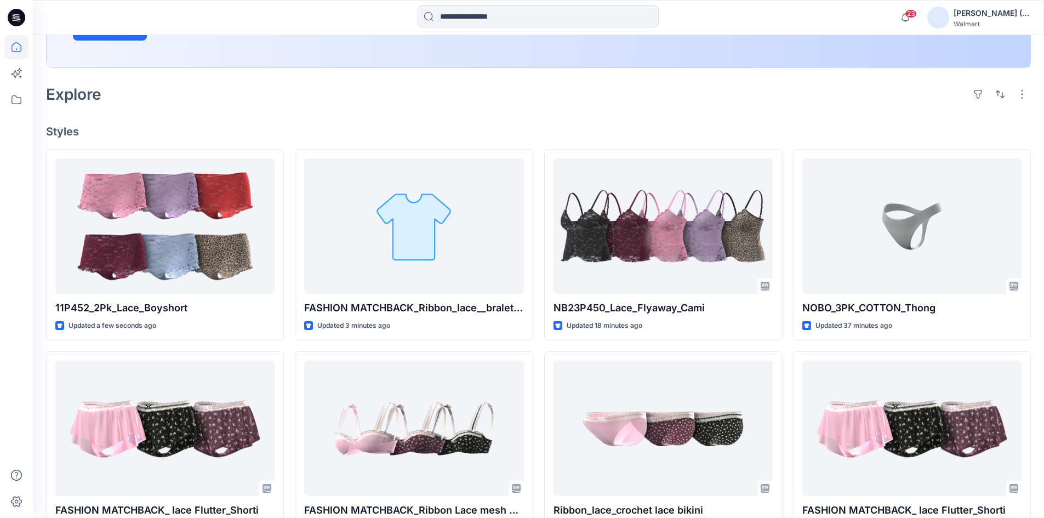
scroll to position [274, 0]
